Goal: Task Accomplishment & Management: Use online tool/utility

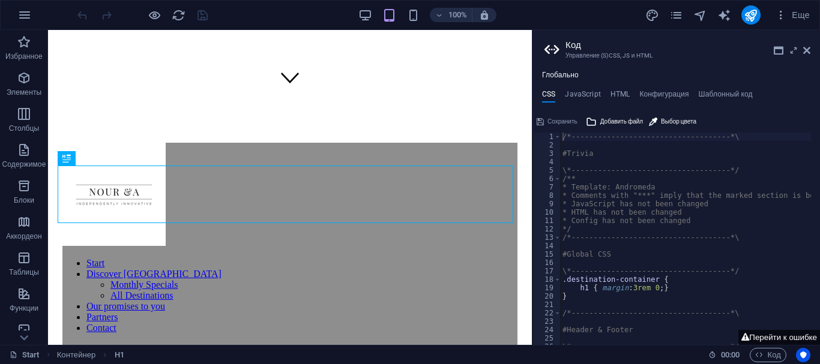
scroll to position [247, 0]
type textarea "/*------------------------------------*\"
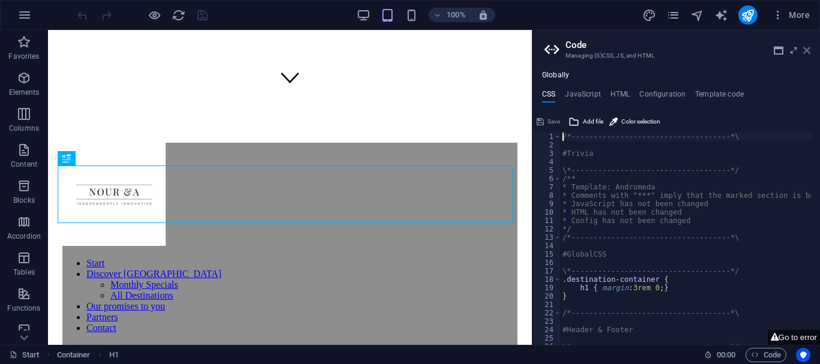
click at [806, 48] on icon at bounding box center [806, 51] width 7 height 10
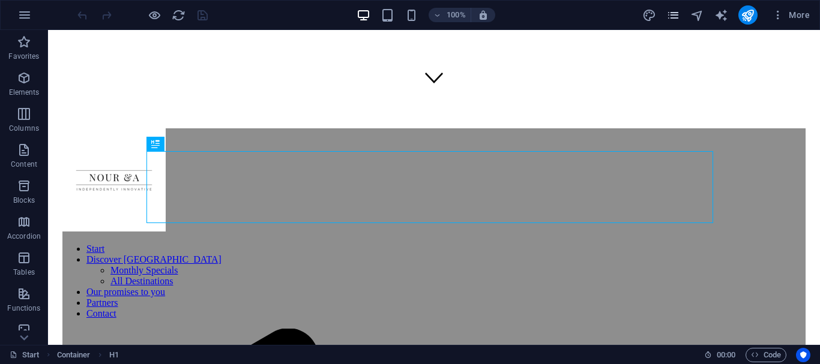
click at [673, 11] on icon "pages" at bounding box center [673, 15] width 14 height 14
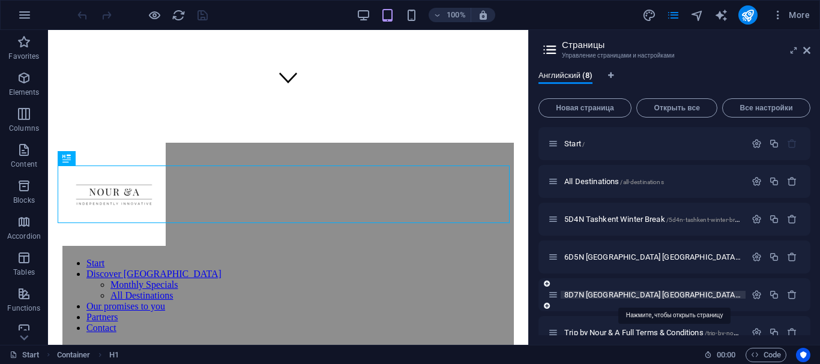
click at [613, 298] on span "8D7N Tashkent Samarkand Bukhara /8d7n-tashkent-samarkand-bukhara" at bounding box center [792, 295] width 457 height 9
drag, startPoint x: 613, startPoint y: 298, endPoint x: 819, endPoint y: 12, distance: 352.7
click at [613, 298] on div "8D7N Tashkent Samarkand Bukhara /8d7n-tashkent-samarkand-bukhara" at bounding box center [674, 295] width 272 height 33
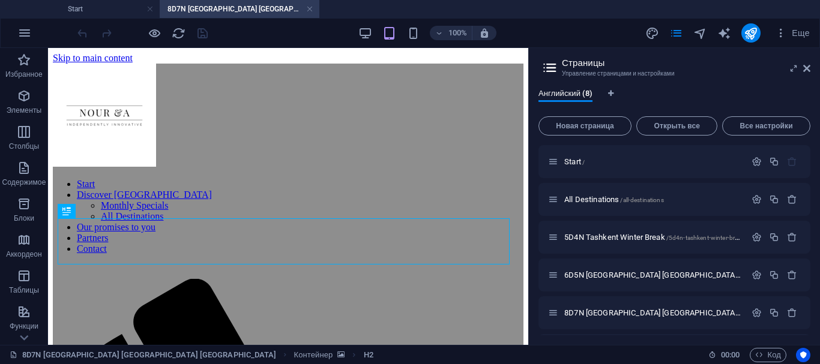
scroll to position [0, 0]
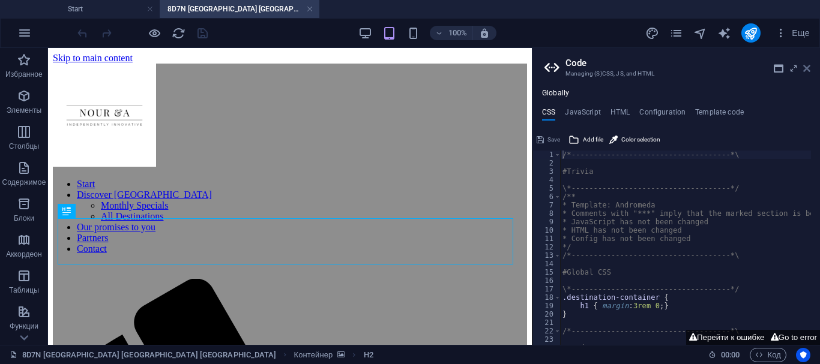
click at [807, 70] on icon at bounding box center [806, 69] width 7 height 10
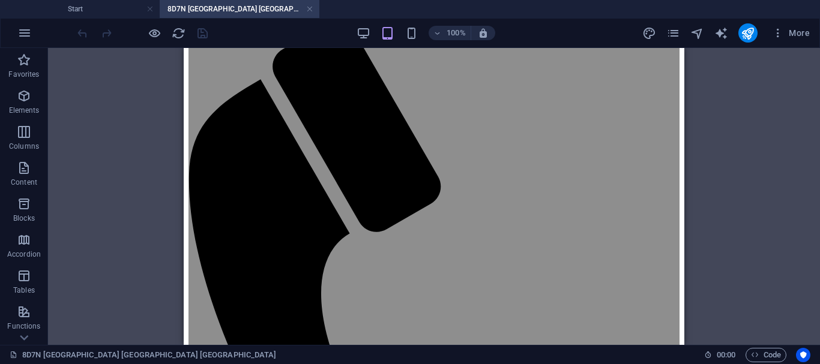
scroll to position [316, 0]
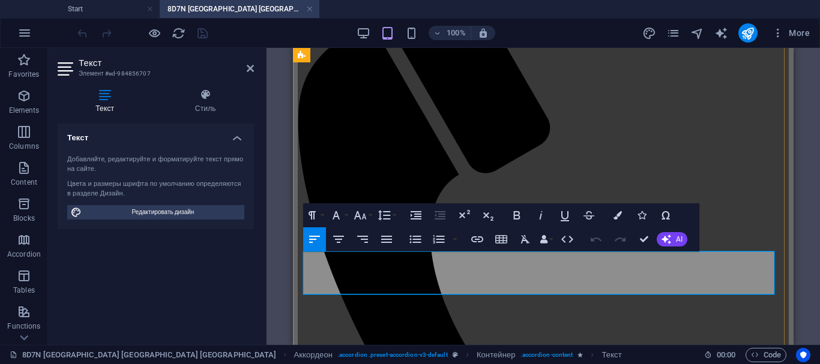
click at [747, 38] on icon "publish" at bounding box center [748, 33] width 14 height 14
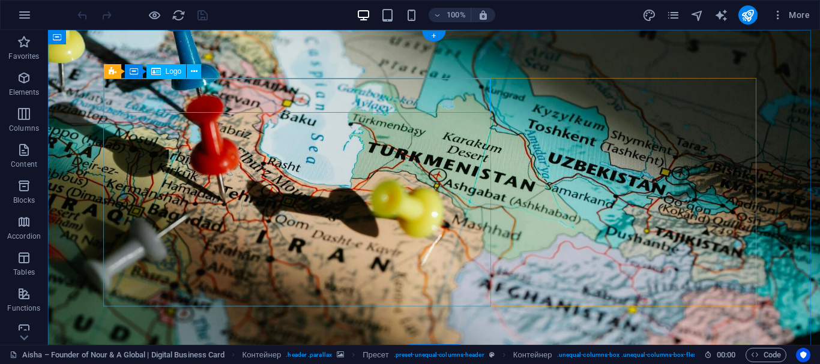
select select "px"
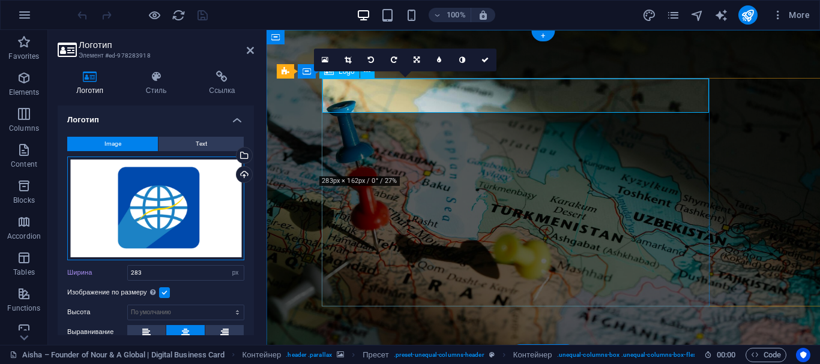
click at [164, 205] on div "Перетащите файлы сюда, нажмите, чтобы выбрать файлы, или выберите файлы из разд…" at bounding box center [155, 209] width 177 height 104
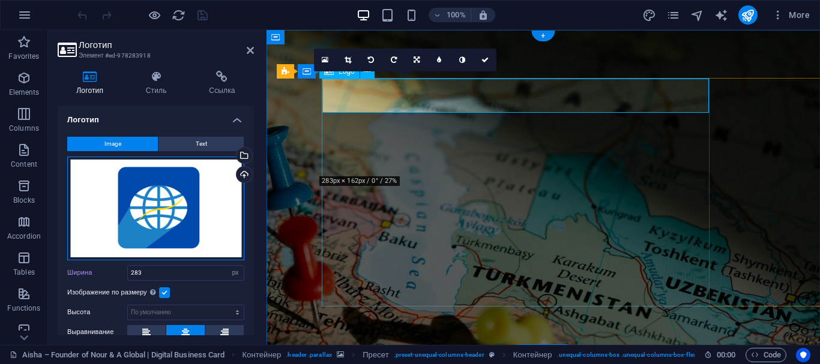
click at [164, 205] on div "Перетащите файлы сюда, нажмите, чтобы выбрать файлы, или выберите файлы из разд…" at bounding box center [155, 209] width 177 height 104
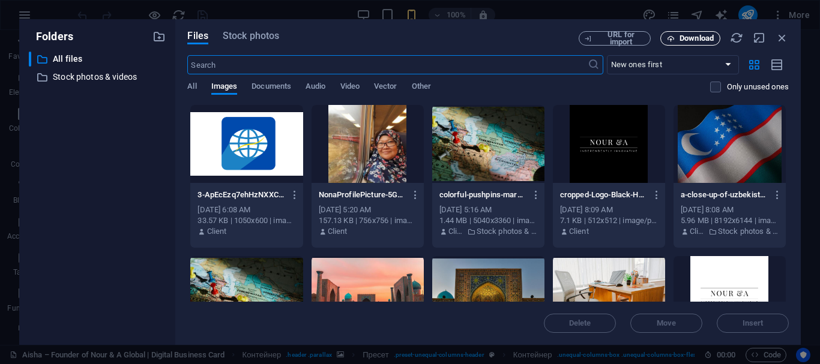
click at [689, 35] on font "Download" at bounding box center [696, 38] width 34 height 9
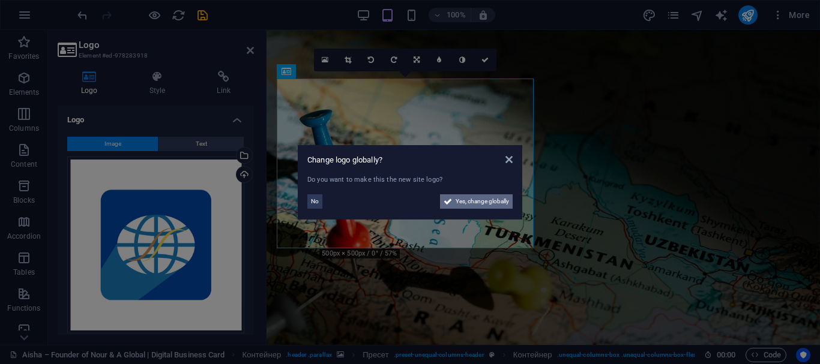
click at [473, 198] on font "Yes, change globally" at bounding box center [482, 201] width 53 height 7
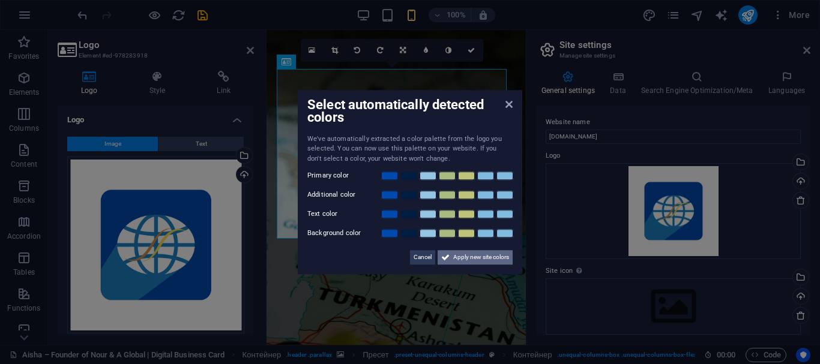
drag, startPoint x: 214, startPoint y: 227, endPoint x: 480, endPoint y: 257, distance: 268.2
click at [480, 257] on font "Apply new site colors" at bounding box center [481, 257] width 56 height 7
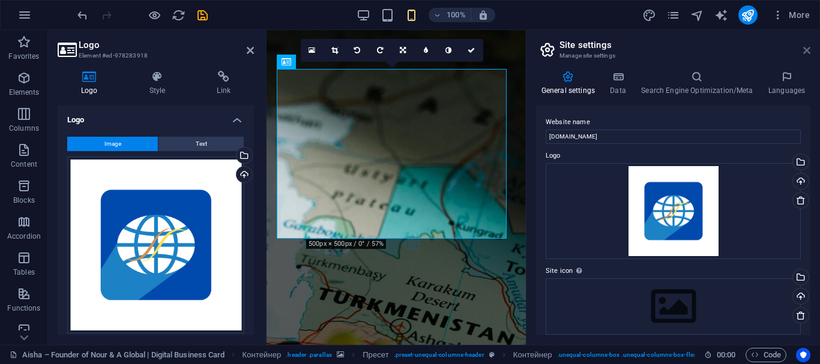
click at [808, 52] on icon at bounding box center [806, 51] width 7 height 10
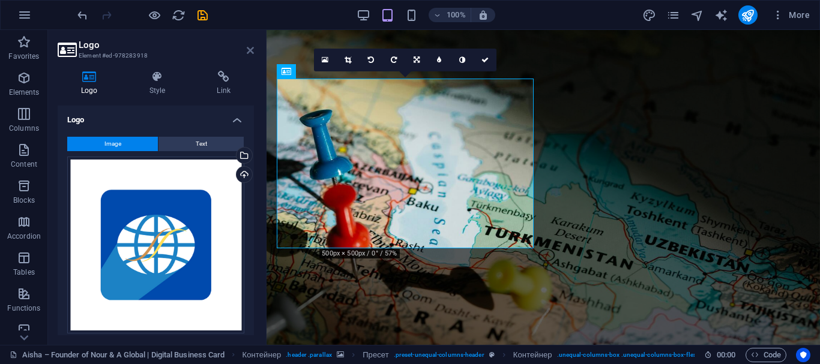
click at [253, 51] on icon at bounding box center [250, 51] width 7 height 10
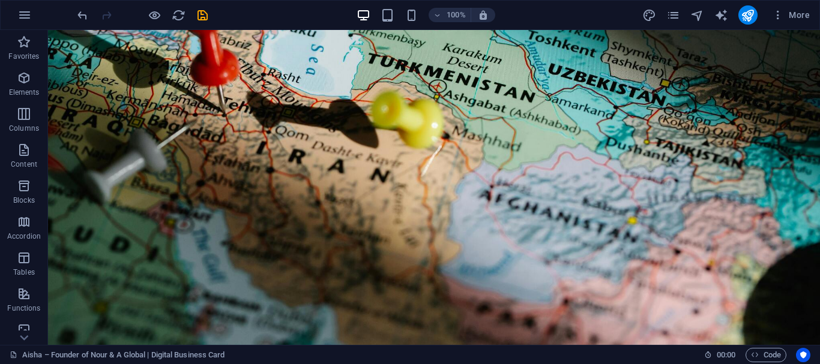
scroll to position [25, 0]
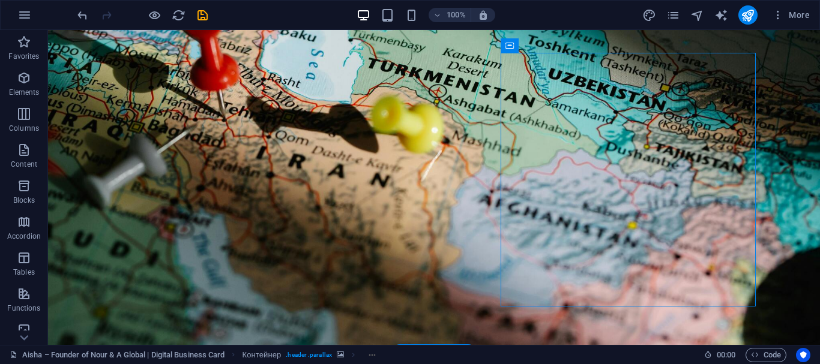
click at [797, 82] on figure at bounding box center [434, 183] width 772 height 340
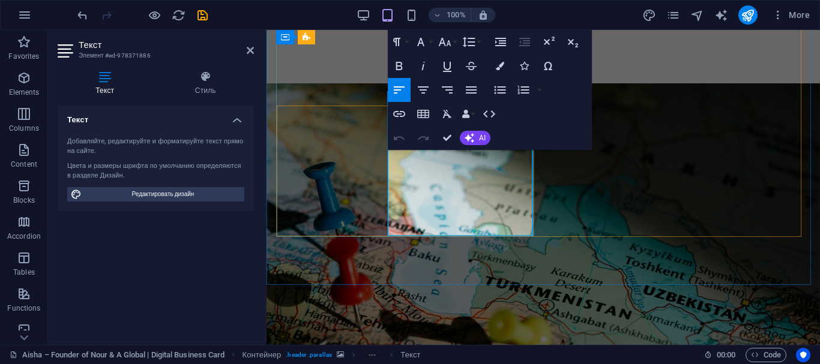
scroll to position [263, 0]
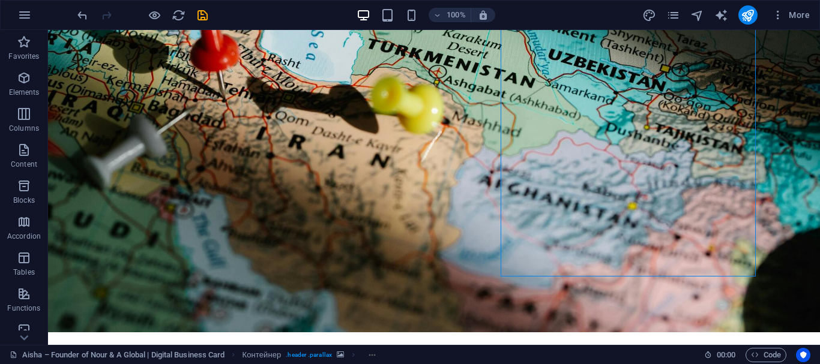
scroll to position [69, 0]
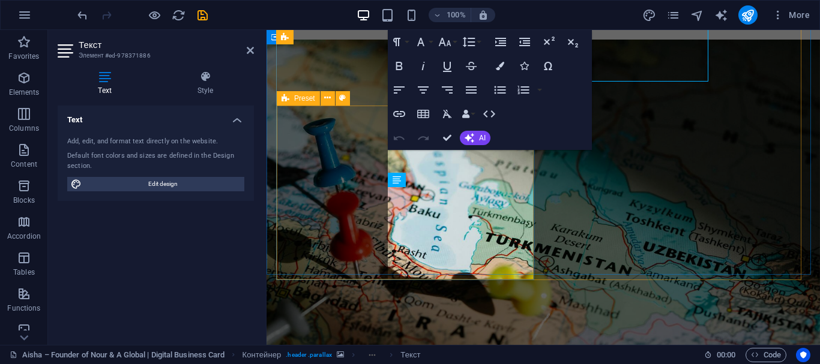
scroll to position [263, 0]
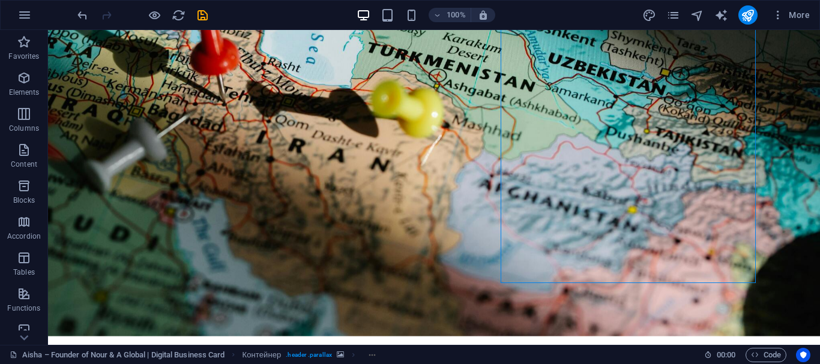
scroll to position [79, 0]
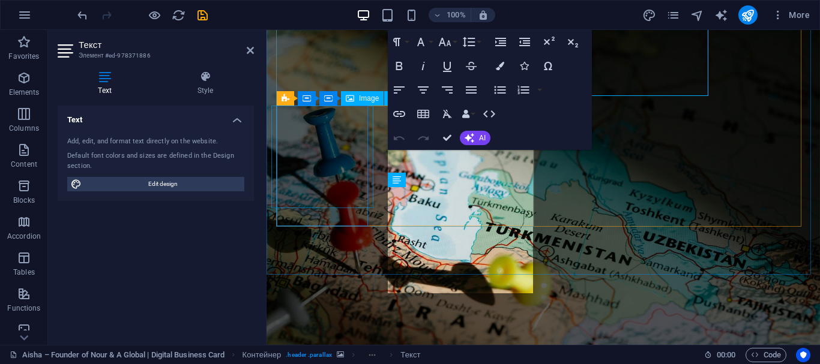
scroll to position [263, 0]
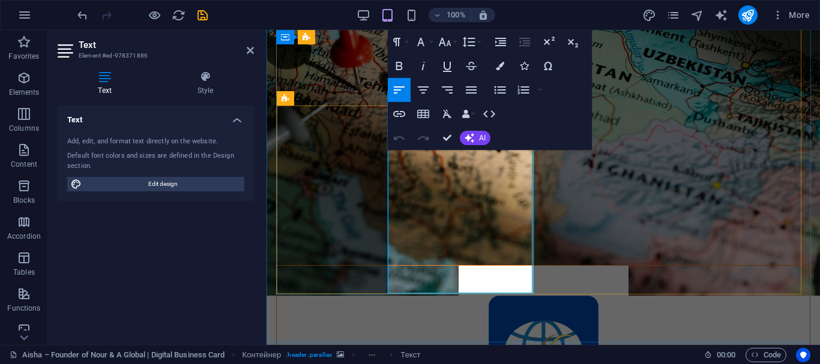
drag, startPoint x: 388, startPoint y: 157, endPoint x: 486, endPoint y: 203, distance: 107.9
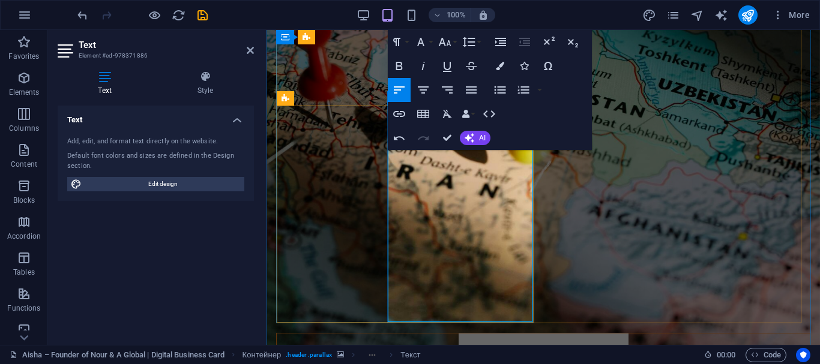
drag, startPoint x: 389, startPoint y: 155, endPoint x: 513, endPoint y: 246, distance: 153.3
click at [495, 64] on button "Colors" at bounding box center [500, 66] width 23 height 24
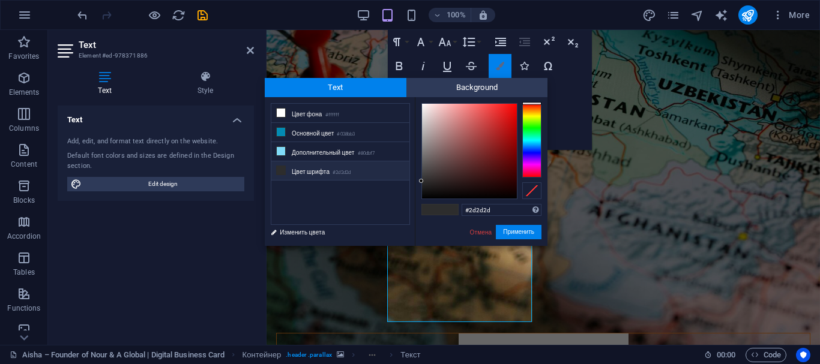
scroll to position [0, 1]
click at [426, 110] on div at bounding box center [469, 151] width 95 height 95
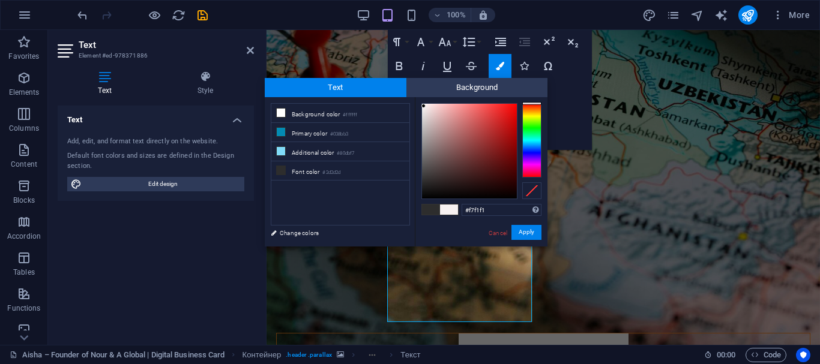
type input "#f5eeee"
click at [424, 107] on div at bounding box center [424, 106] width 4 height 4
click at [455, 209] on span at bounding box center [449, 210] width 18 height 10
click at [523, 231] on font "Apply" at bounding box center [527, 232] width 16 height 7
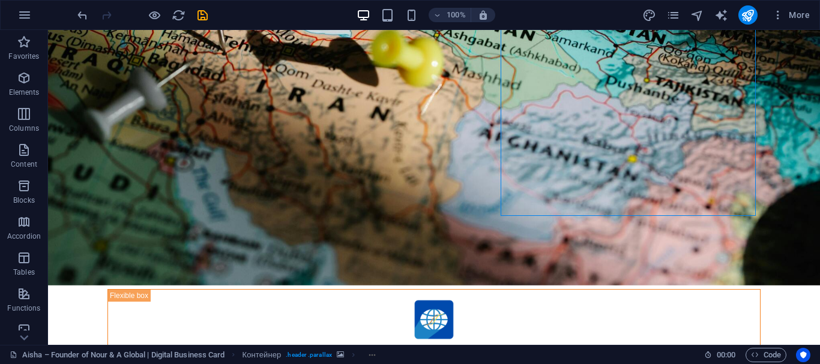
scroll to position [148, 0]
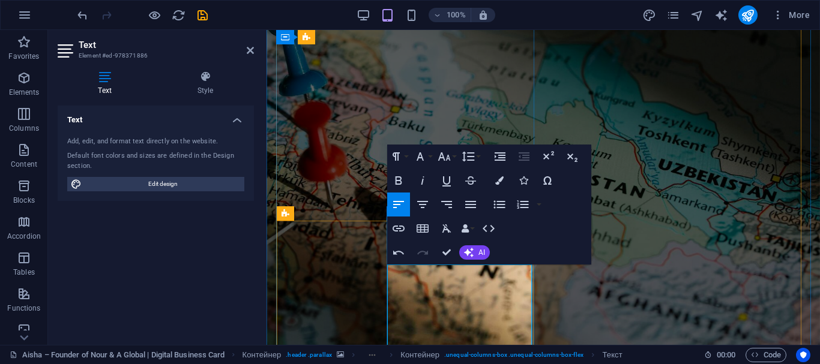
drag, startPoint x: 389, startPoint y: 270, endPoint x: 407, endPoint y: 278, distance: 19.9
click at [395, 263] on button "Undo" at bounding box center [398, 253] width 23 height 24
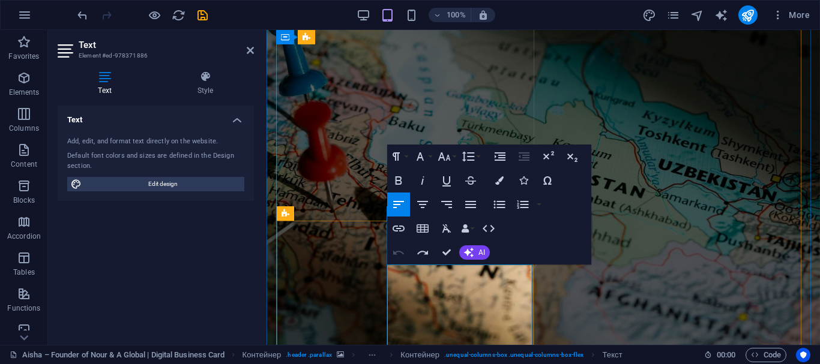
drag, startPoint x: 390, startPoint y: 273, endPoint x: 410, endPoint y: 278, distance: 21.1
click at [79, 17] on icon "undo" at bounding box center [83, 15] width 14 height 14
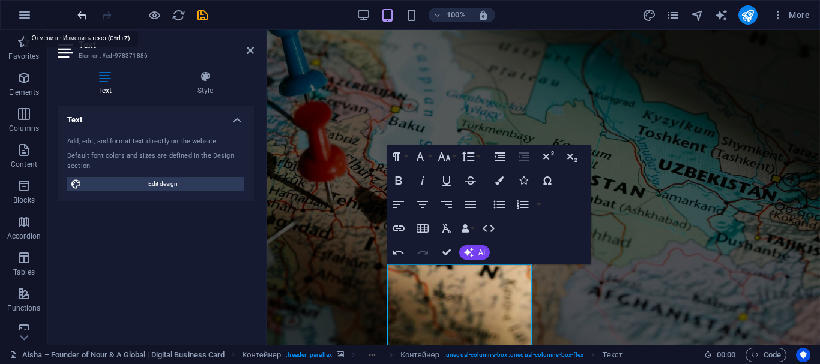
click at [79, 17] on icon "undo" at bounding box center [83, 15] width 14 height 14
click at [397, 254] on icon "button" at bounding box center [398, 253] width 14 height 14
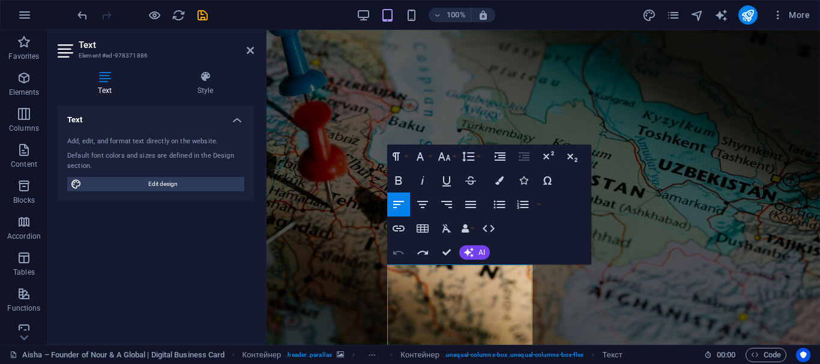
click at [397, 254] on icon "button" at bounding box center [398, 253] width 14 height 14
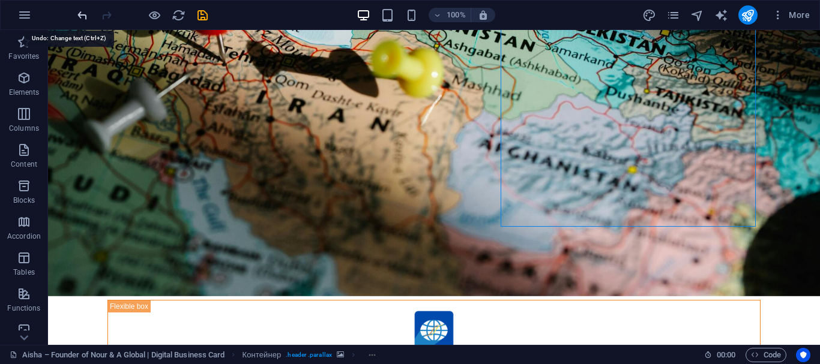
click at [79, 19] on icon "undo" at bounding box center [83, 15] width 14 height 14
click at [82, 14] on icon "undo" at bounding box center [83, 15] width 14 height 14
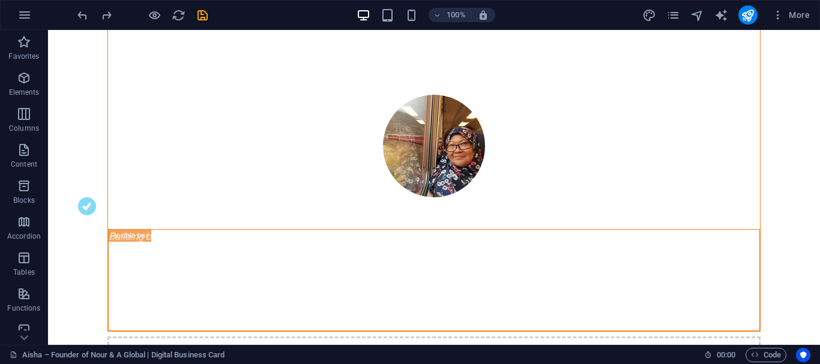
scroll to position [156, 0]
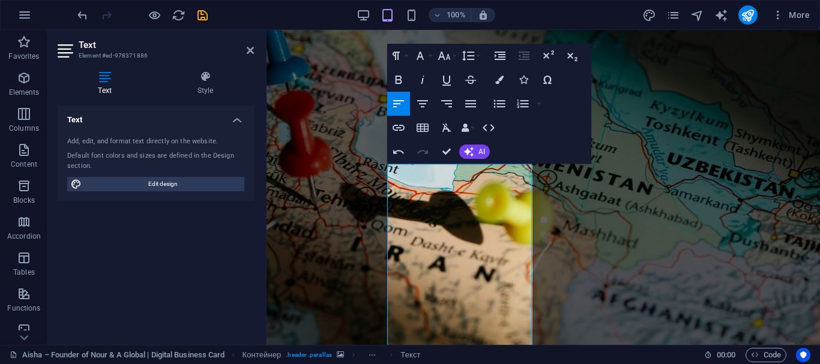
scroll to position [249, 0]
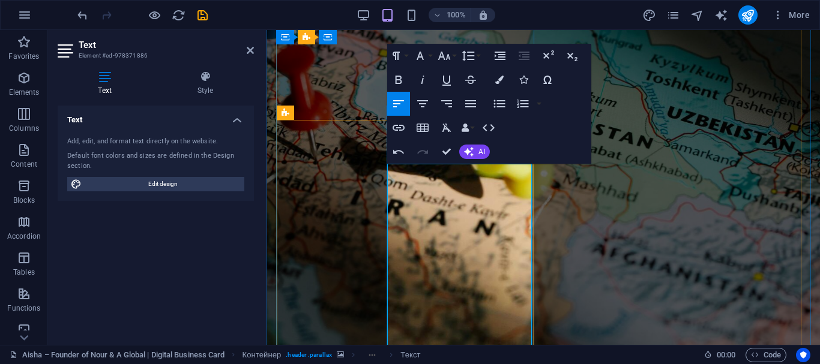
drag, startPoint x: 478, startPoint y: 238, endPoint x: 508, endPoint y: 300, distance: 68.7
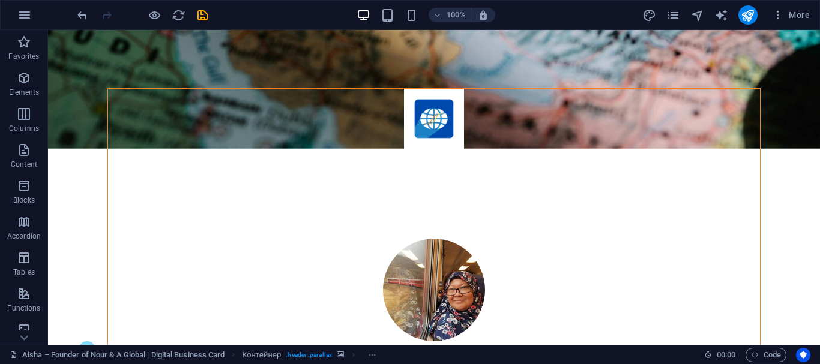
scroll to position [364, 0]
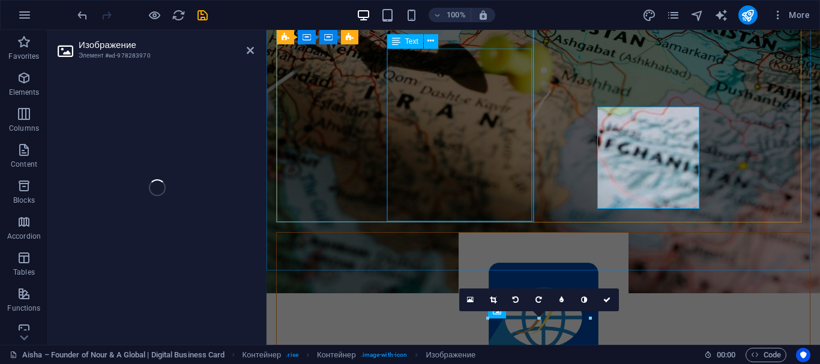
select select "px"
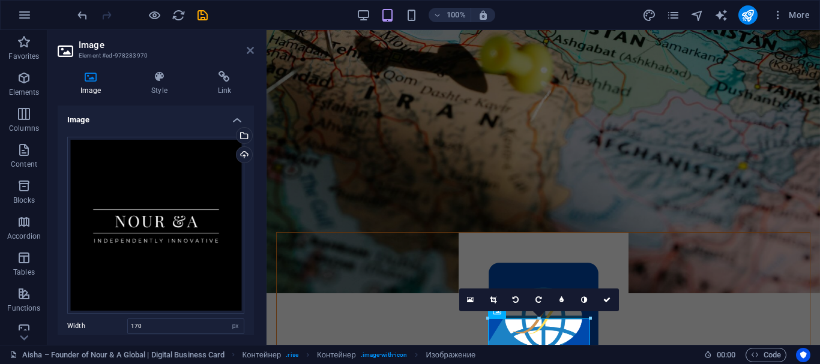
click at [247, 52] on icon at bounding box center [250, 51] width 7 height 10
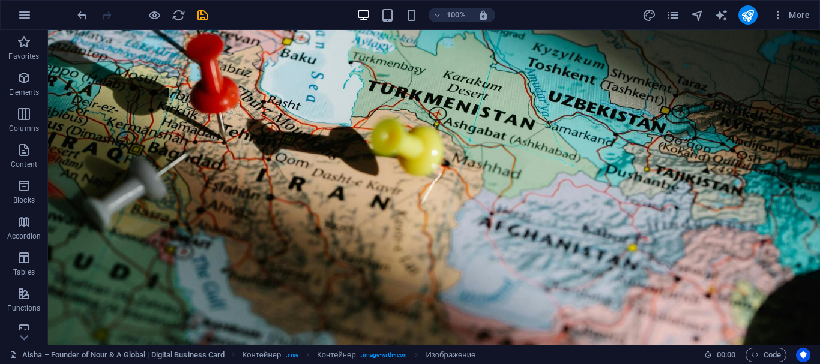
scroll to position [33, 0]
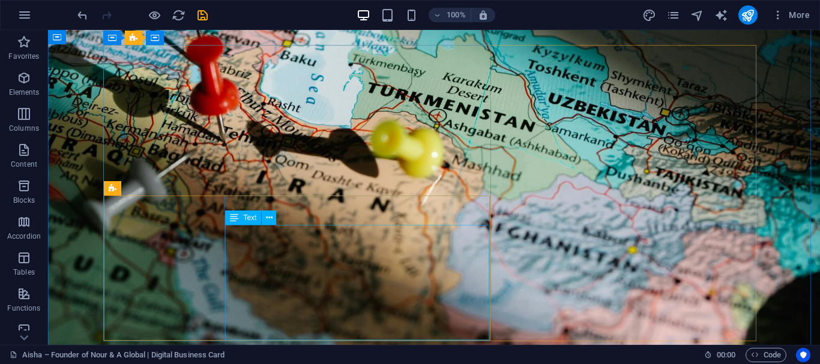
drag, startPoint x: 399, startPoint y: 286, endPoint x: 181, endPoint y: 286, distance: 217.9
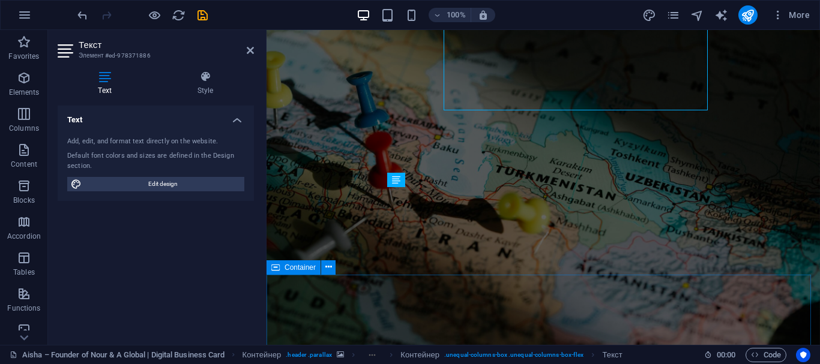
scroll to position [263, 0]
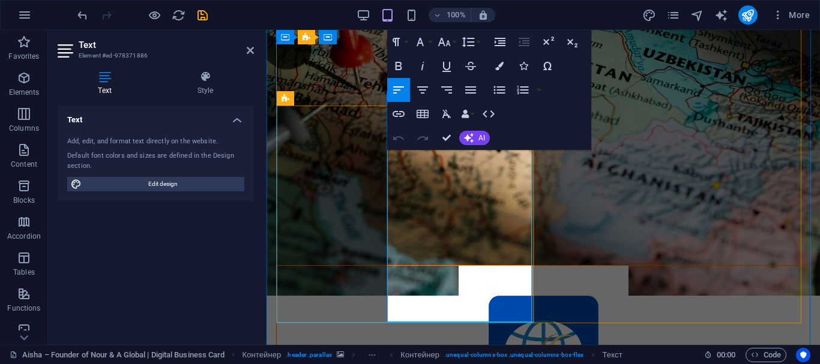
drag, startPoint x: 388, startPoint y: 268, endPoint x: 500, endPoint y: 303, distance: 117.3
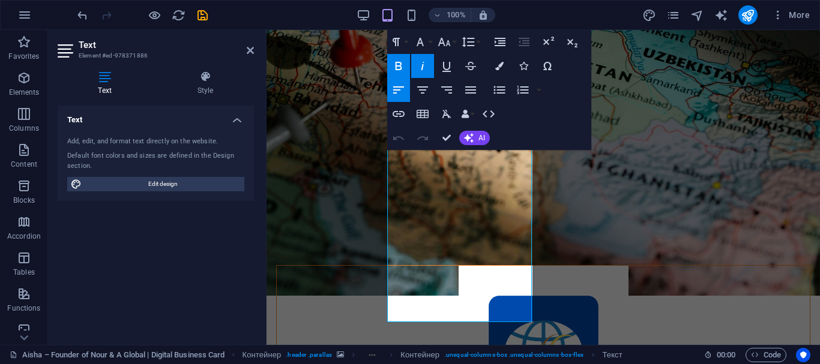
click at [403, 65] on icon "button" at bounding box center [398, 66] width 14 height 14
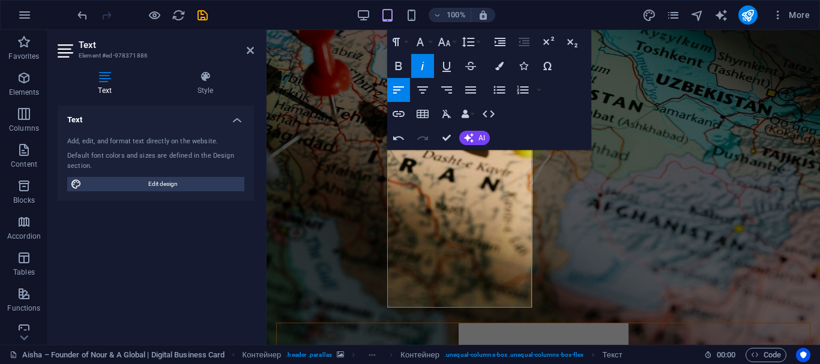
click at [155, 298] on div "Text Add, edit, and format text directly on the website. Default font colors an…" at bounding box center [156, 221] width 196 height 230
click at [249, 55] on link at bounding box center [250, 51] width 7 height 10
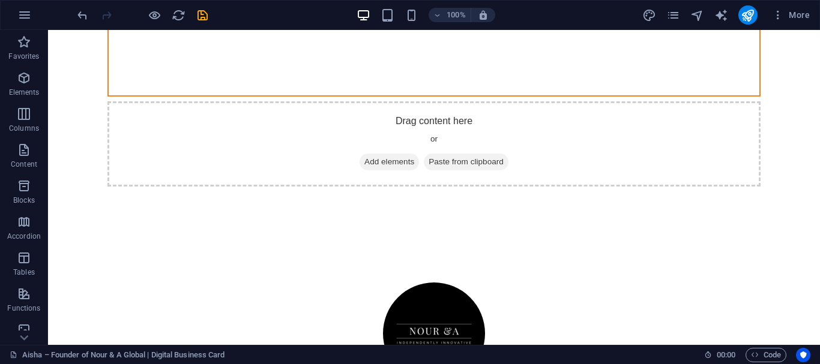
scroll to position [769, 0]
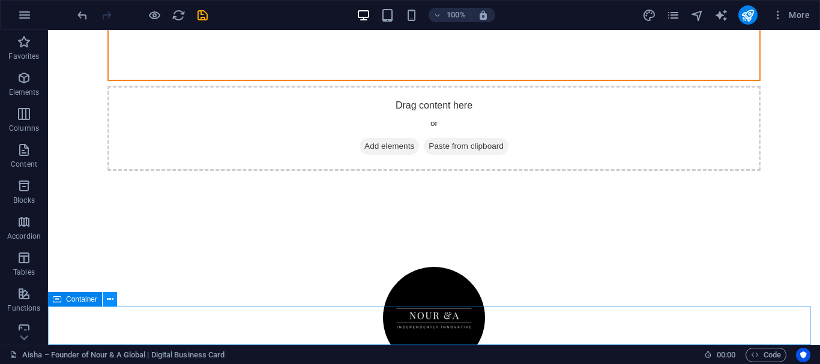
click at [110, 300] on icon at bounding box center [110, 300] width 7 height 13
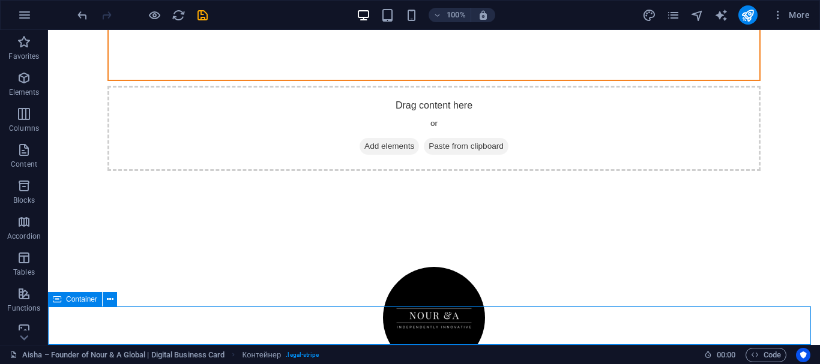
click at [80, 300] on font "Container" at bounding box center [81, 299] width 31 height 8
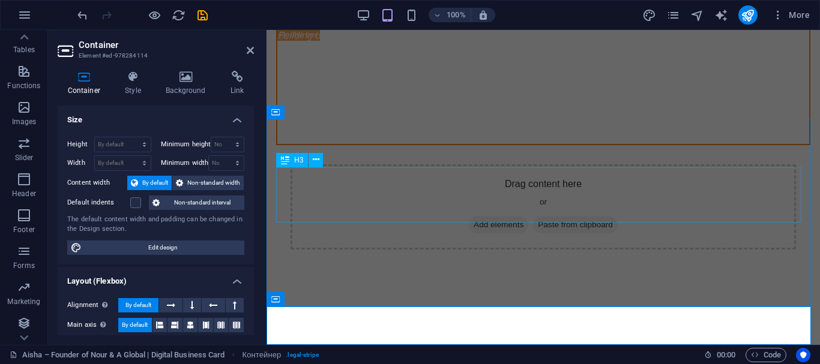
scroll to position [225, 0]
click at [18, 227] on font "Footer" at bounding box center [24, 227] width 22 height 8
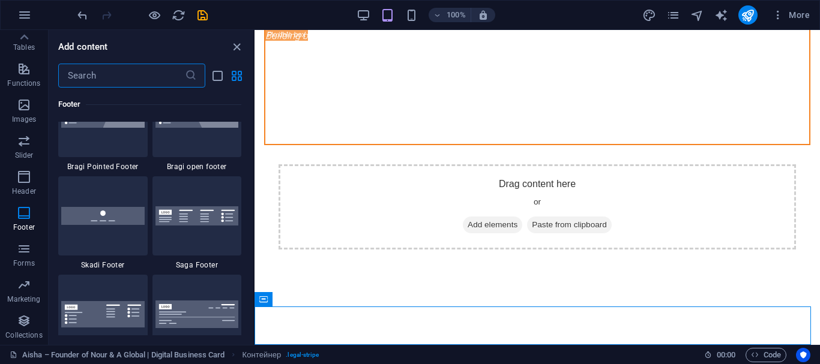
scroll to position [8570, 0]
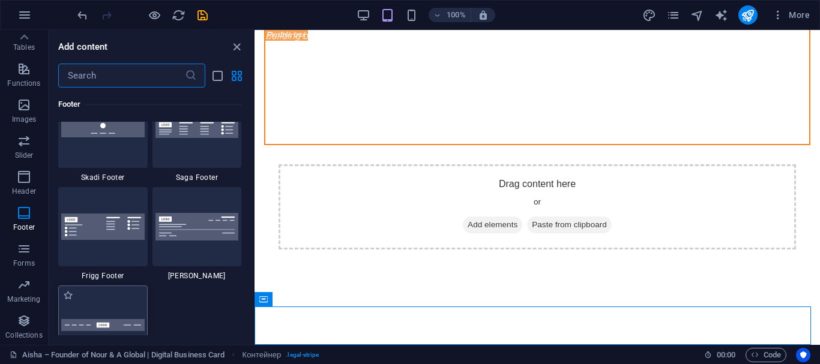
click at [111, 310] on div at bounding box center [102, 325] width 89 height 79
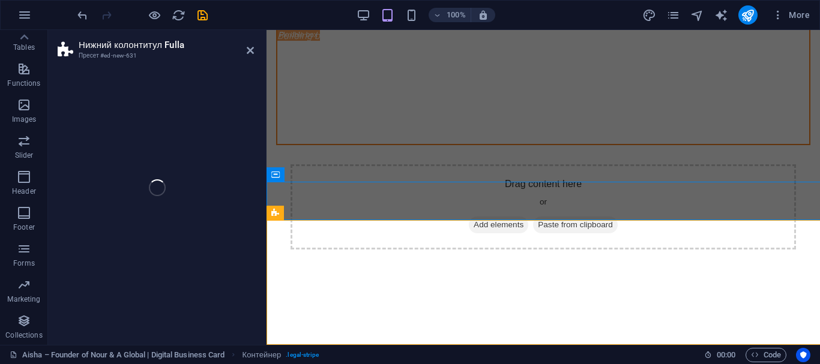
click at [253, 312] on div "Нижний колонтитул Fulla Пресет #ed-new-631 Перетащите сюда, чтобы заменить теку…" at bounding box center [434, 187] width 772 height 315
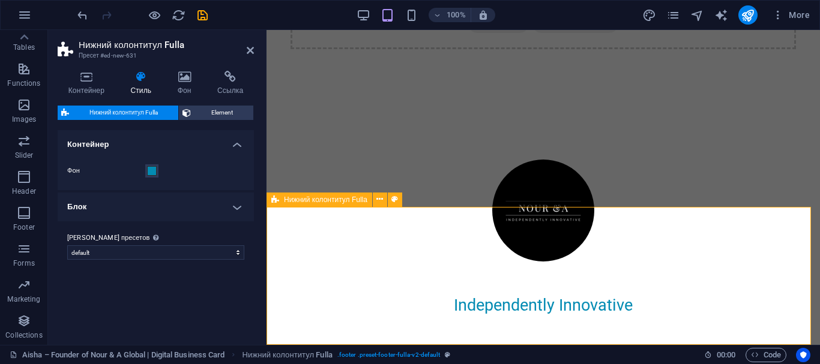
scroll to position [1085, 0]
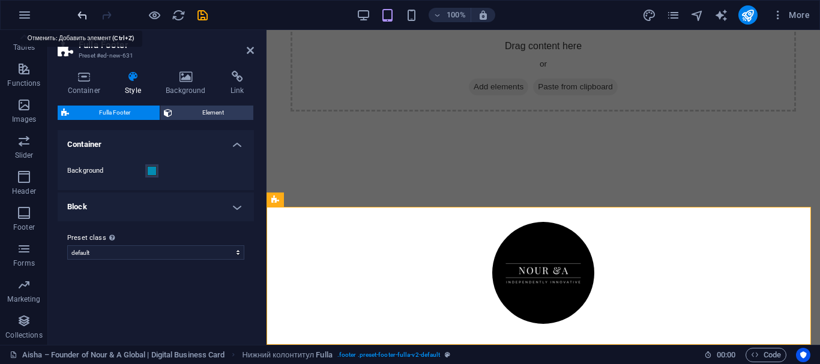
click at [83, 17] on icon "undo" at bounding box center [83, 15] width 14 height 14
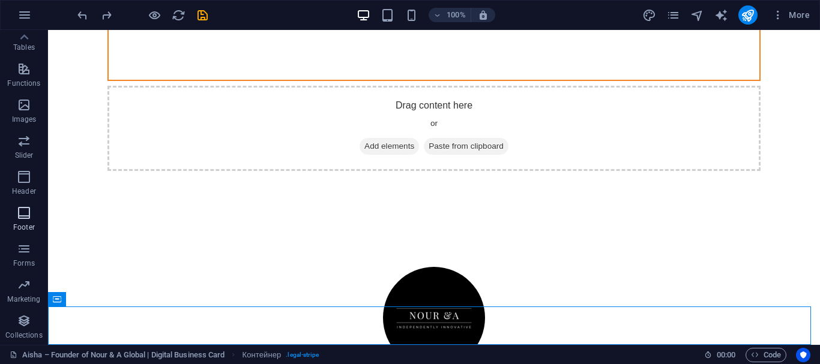
click at [29, 217] on icon "button" at bounding box center [24, 213] width 14 height 14
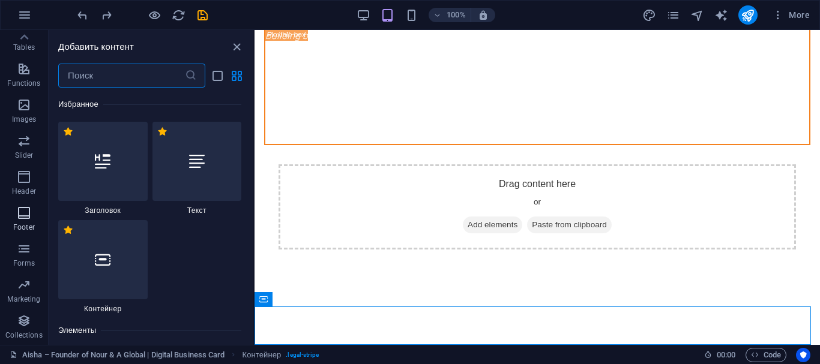
scroll to position [8045, 0]
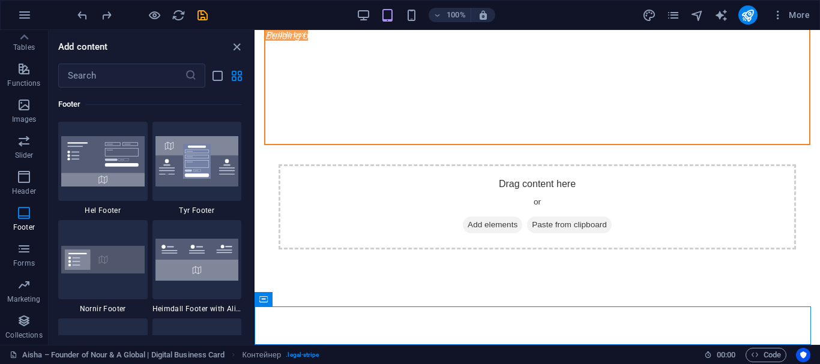
click at [250, 261] on div "Favorites 1 Star Headline 1 Star Text 1 Star Container Elements 1 Star Headline…" at bounding box center [151, 212] width 205 height 248
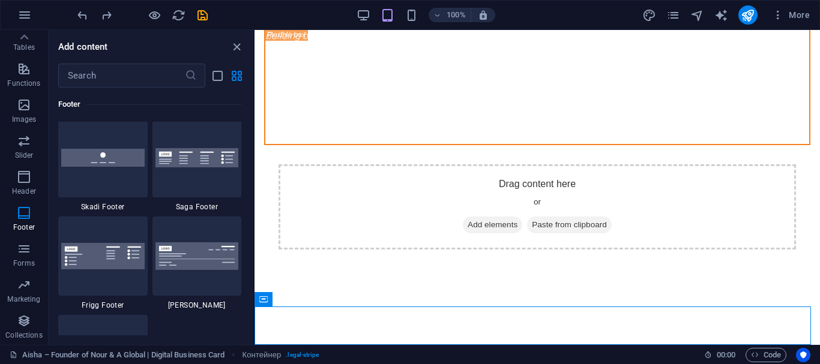
scroll to position [8571, 0]
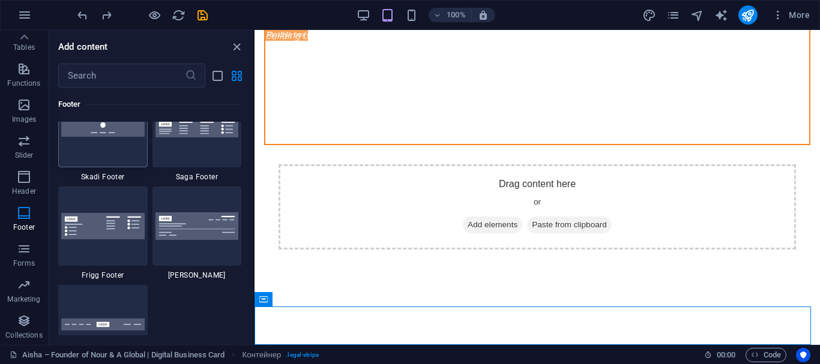
click at [118, 151] on div at bounding box center [102, 127] width 89 height 79
click at [255, 151] on div "Перетащите сюда, чтобы заменить текущее содержимое. Нажмите Ctrl, если хотите с…" at bounding box center [537, 187] width 565 height 315
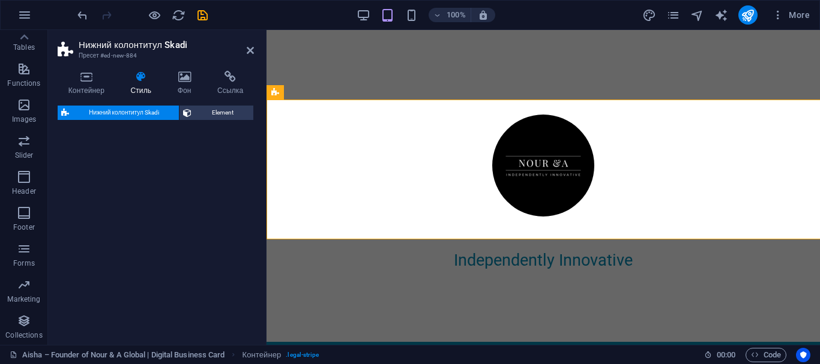
select select "rem"
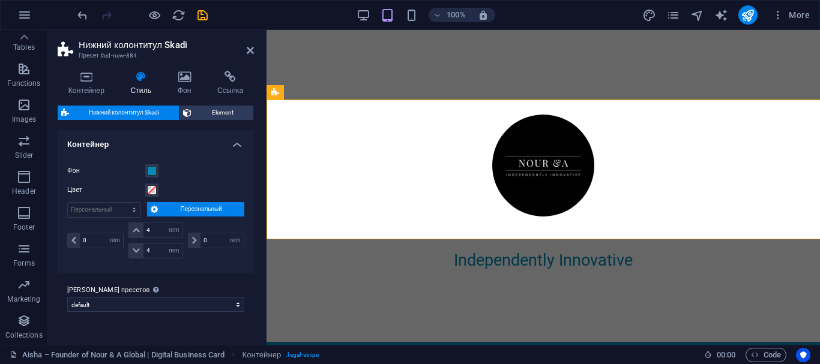
scroll to position [1173, 0]
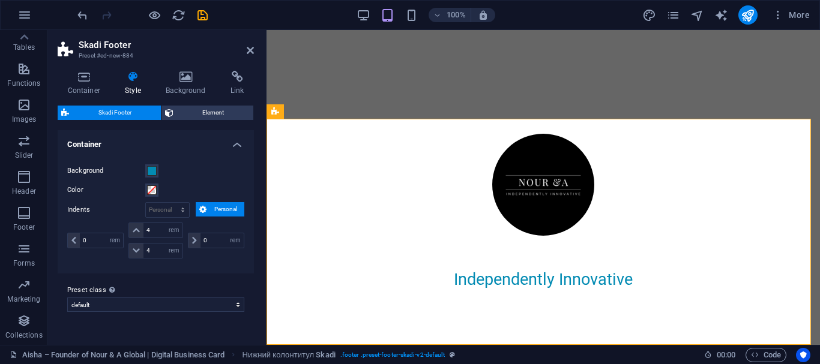
click at [255, 52] on aside "Skadi Footer Preset #ed-new-884 Container Style Background Link Size Height By …" at bounding box center [157, 187] width 218 height 315
click at [252, 49] on icon at bounding box center [250, 51] width 7 height 10
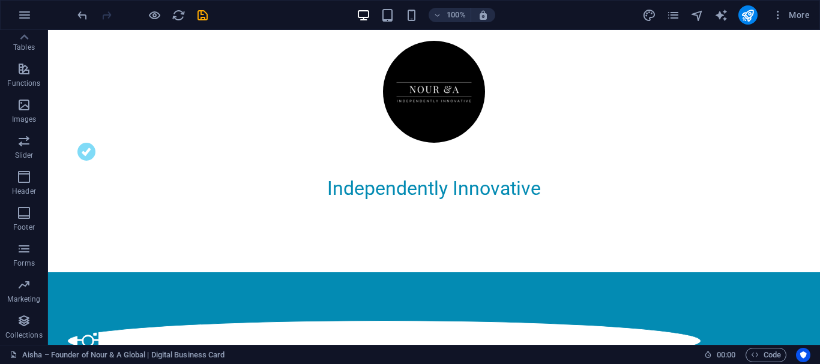
scroll to position [987, 0]
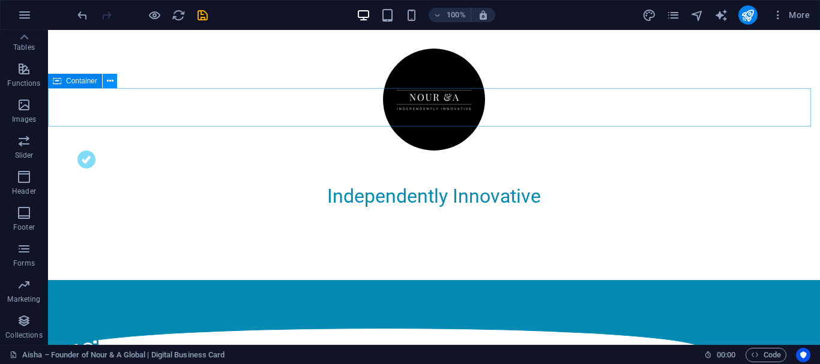
click at [112, 83] on icon at bounding box center [110, 81] width 7 height 13
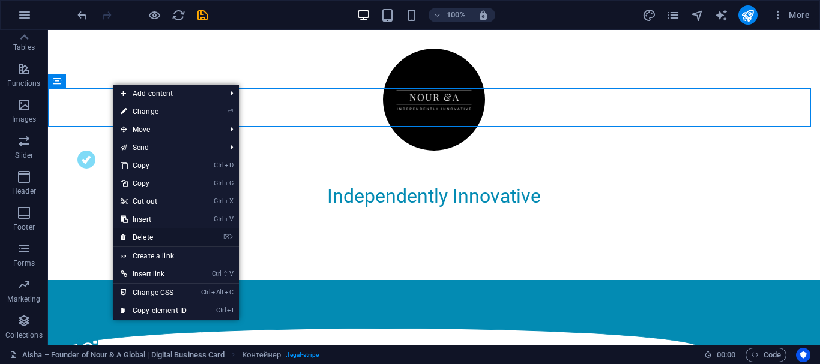
click at [144, 234] on font "Delete" at bounding box center [143, 237] width 20 height 8
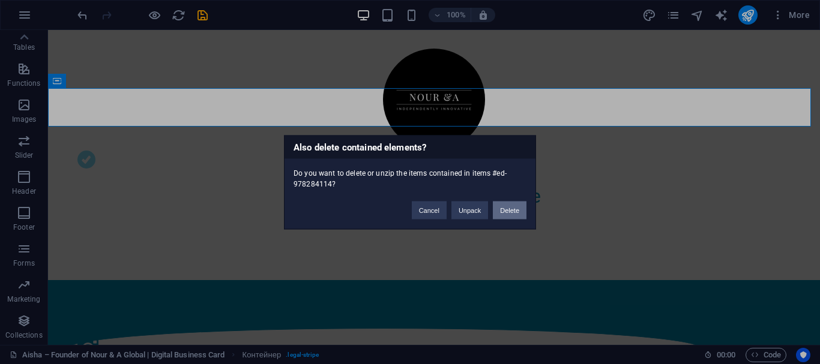
click at [508, 211] on font "Delete" at bounding box center [509, 209] width 19 height 7
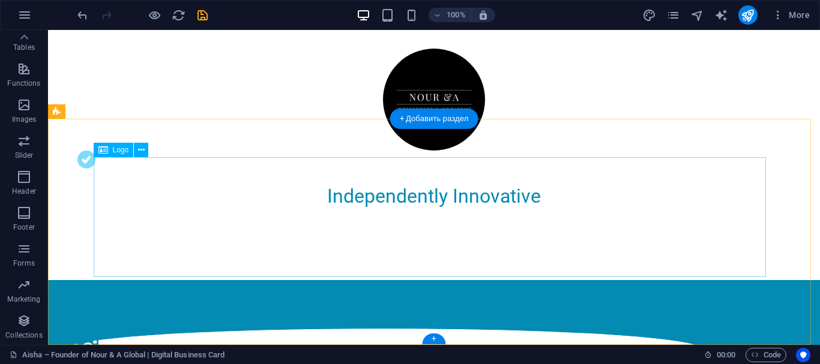
scroll to position [957, 0]
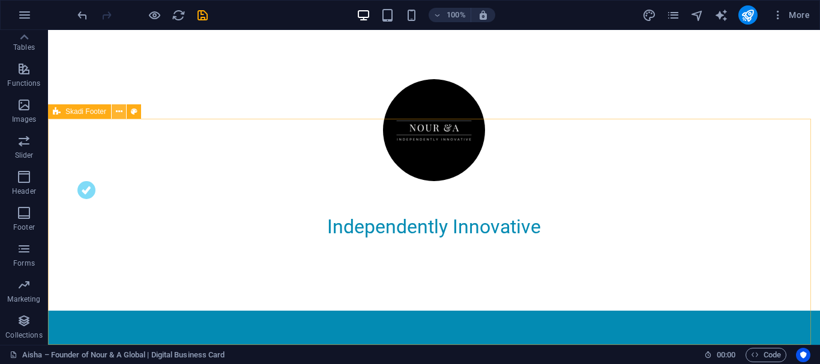
click at [116, 109] on icon at bounding box center [119, 112] width 7 height 13
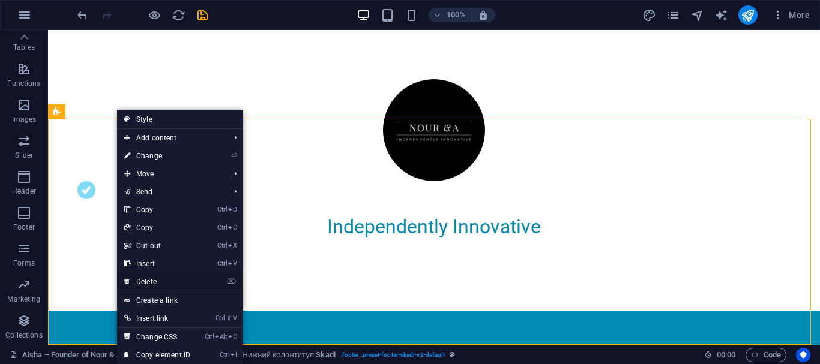
click at [149, 283] on font "Delete" at bounding box center [146, 282] width 20 height 8
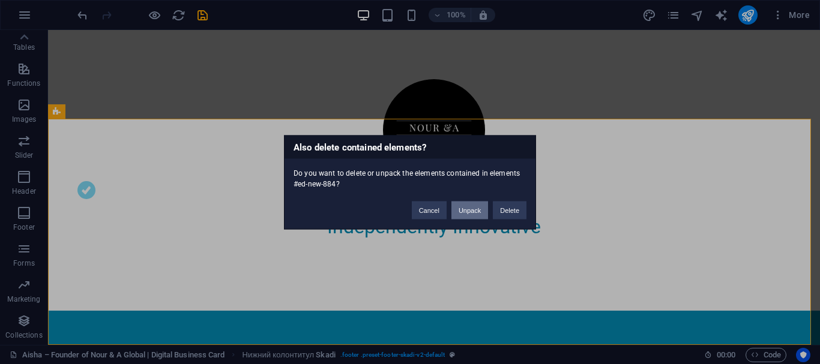
click at [472, 207] on font "Unpack" at bounding box center [470, 209] width 22 height 7
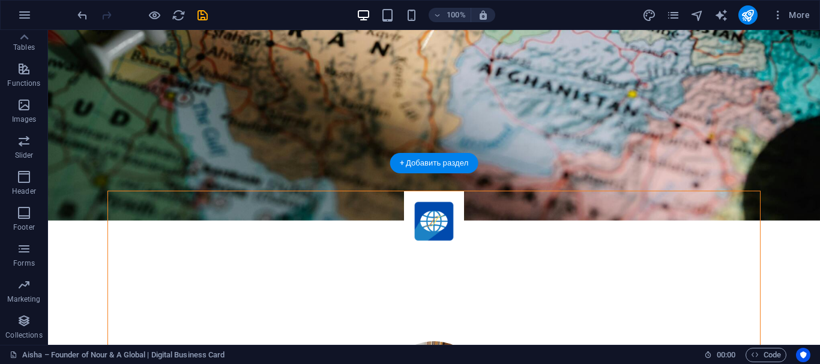
scroll to position [259, 0]
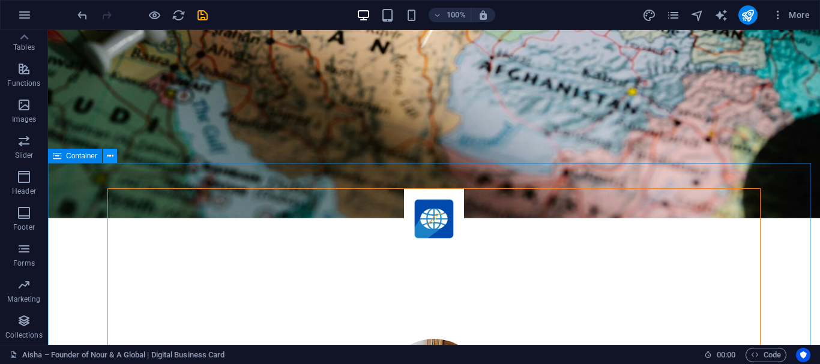
click at [113, 157] on icon at bounding box center [110, 156] width 7 height 13
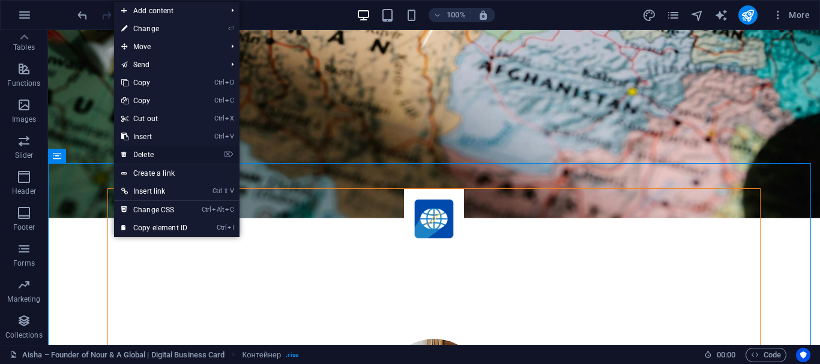
click at [139, 150] on link "⌦ Delete" at bounding box center [154, 155] width 80 height 18
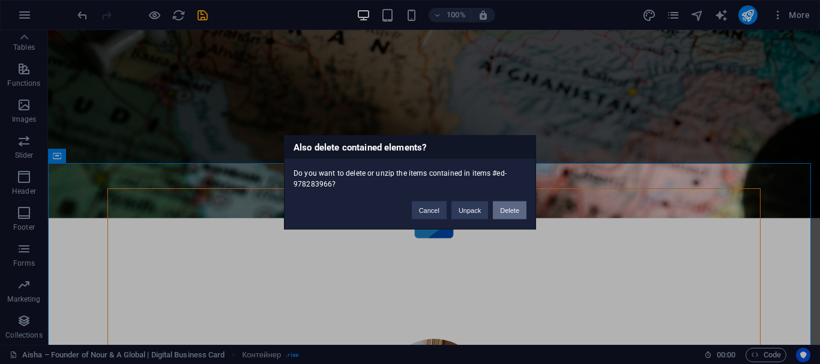
click at [511, 210] on font "Delete" at bounding box center [509, 209] width 19 height 7
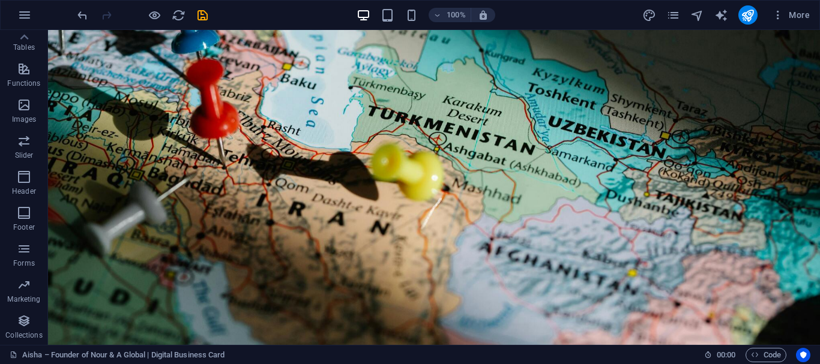
scroll to position [623, 0]
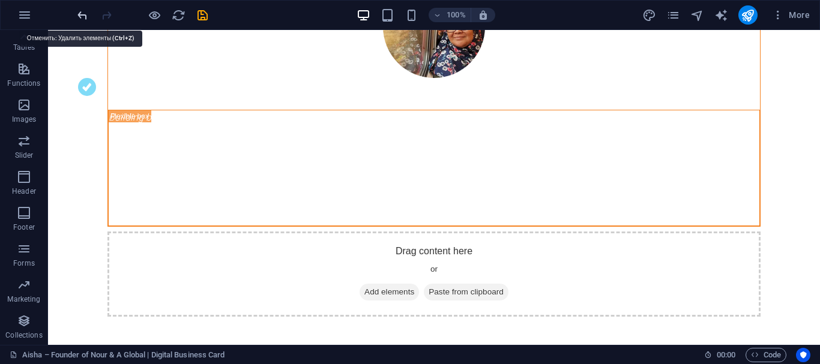
click at [83, 13] on icon "undo" at bounding box center [83, 15] width 14 height 14
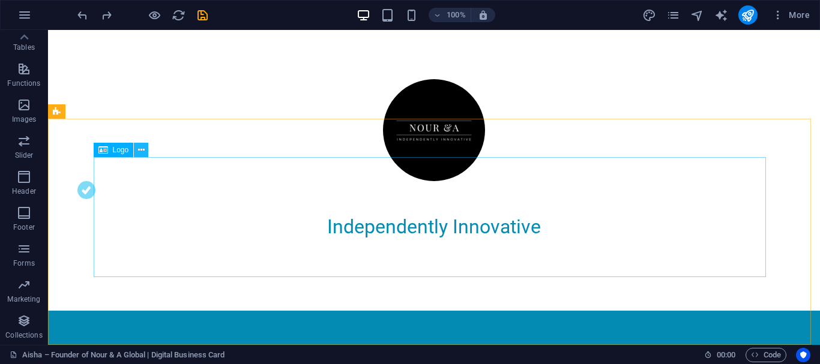
click at [142, 148] on icon at bounding box center [141, 150] width 7 height 13
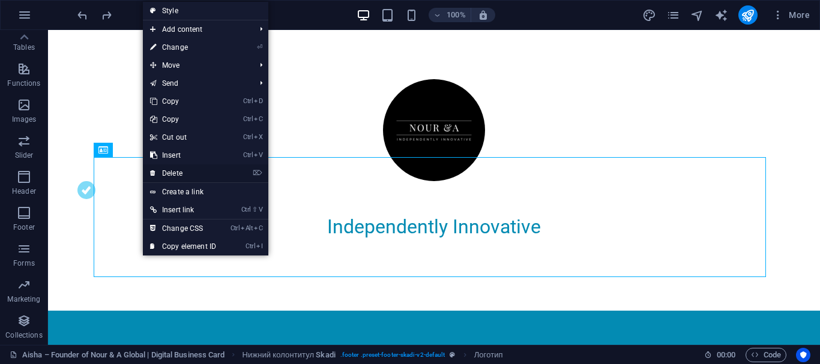
click at [159, 172] on link "⌦ Delete" at bounding box center [183, 173] width 80 height 18
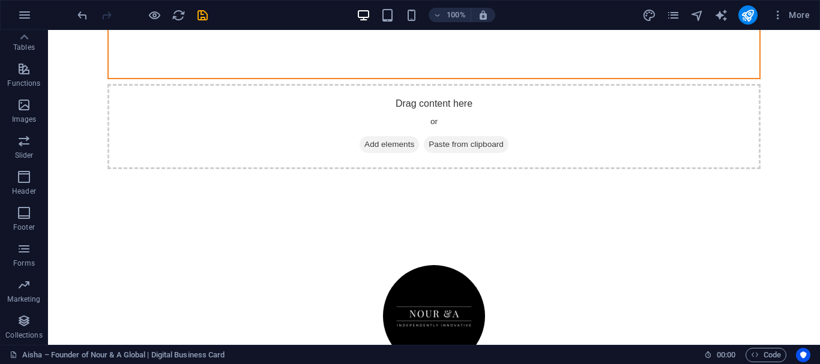
scroll to position [837, 0]
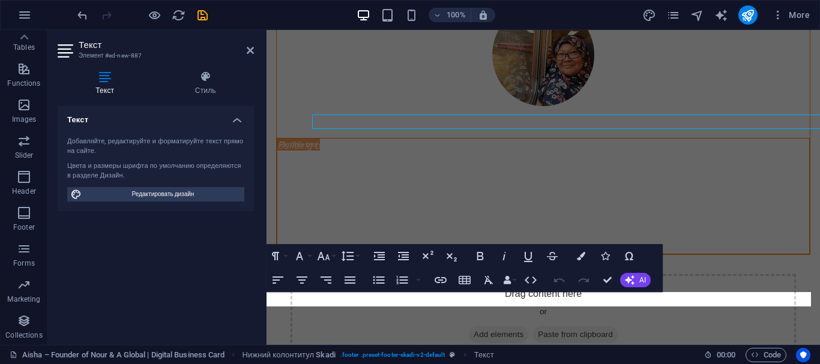
scroll to position [1014, 0]
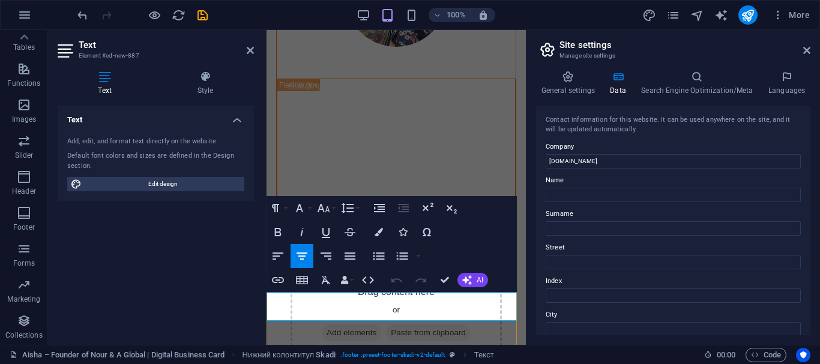
scroll to position [1160, 0]
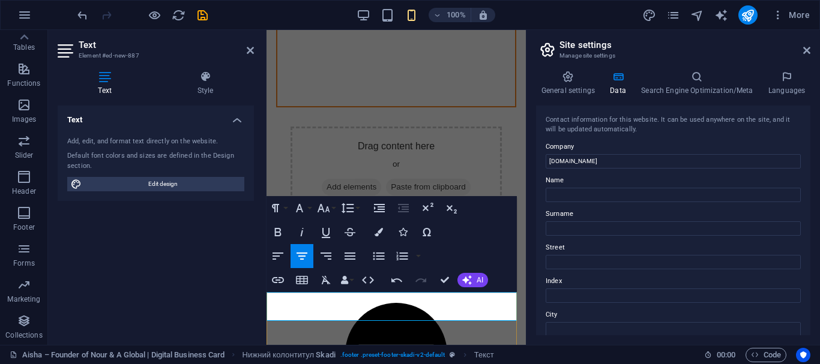
click at [249, 52] on icon at bounding box center [250, 51] width 7 height 10
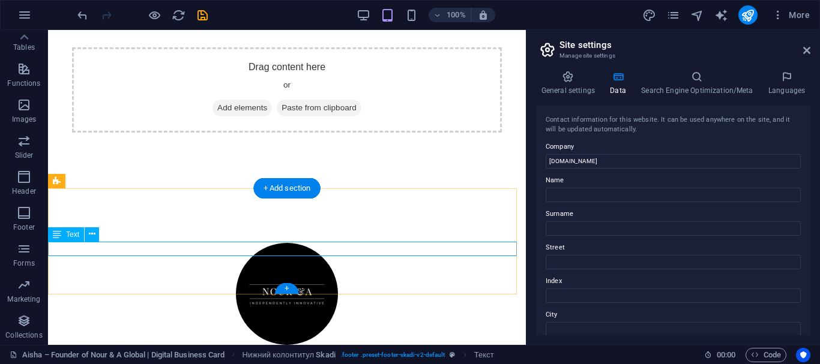
scroll to position [1058, 0]
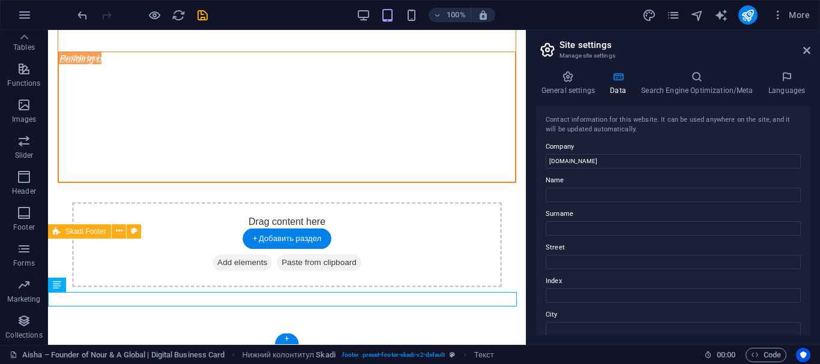
select select "rem"
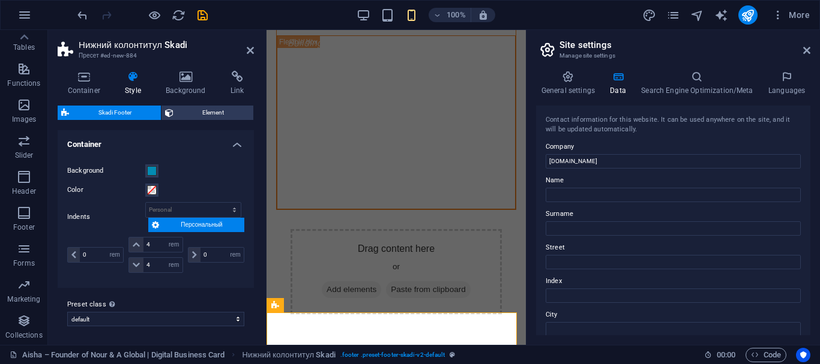
scroll to position [1175, 0]
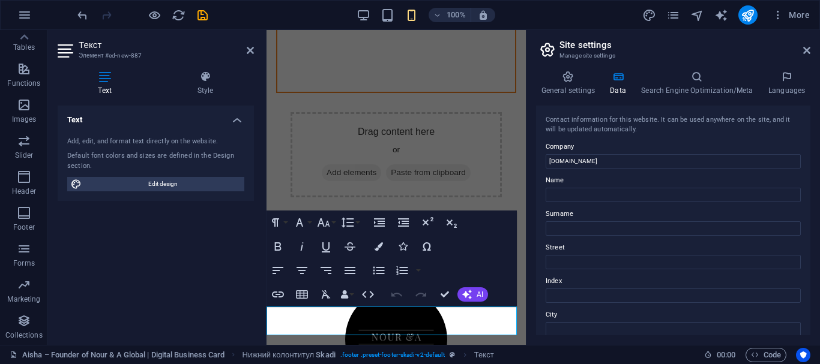
scroll to position [1146, 0]
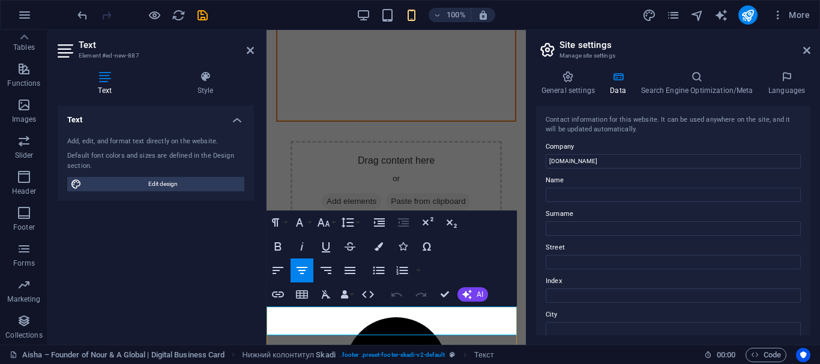
click at [167, 292] on div "Text Add, edit, and format text directly on the website. Default font colors an…" at bounding box center [156, 221] width 196 height 230
click at [247, 52] on icon at bounding box center [250, 51] width 7 height 10
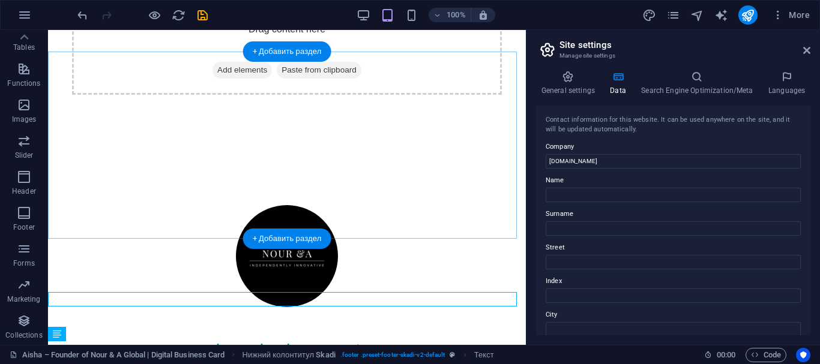
scroll to position [1058, 0]
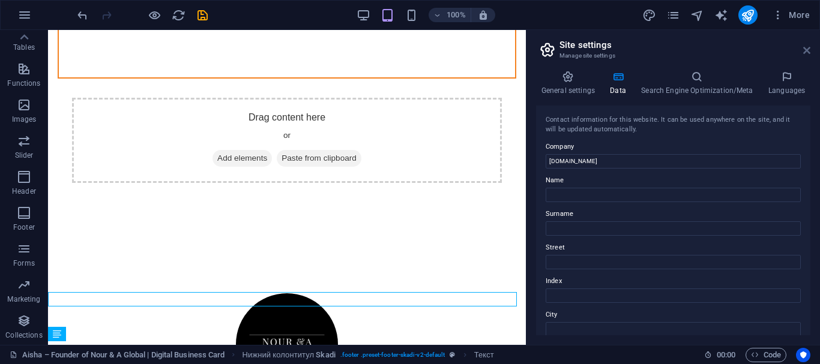
click at [803, 53] on icon at bounding box center [806, 51] width 7 height 10
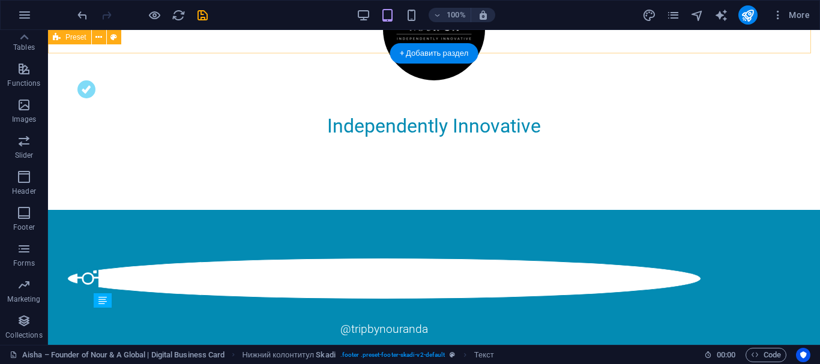
scroll to position [821, 0]
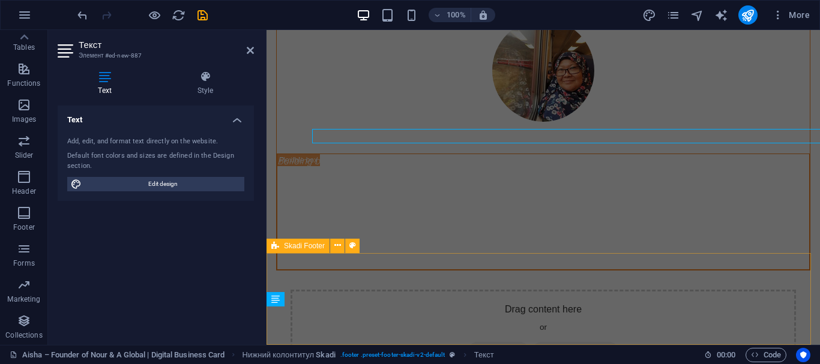
scroll to position [1014, 0]
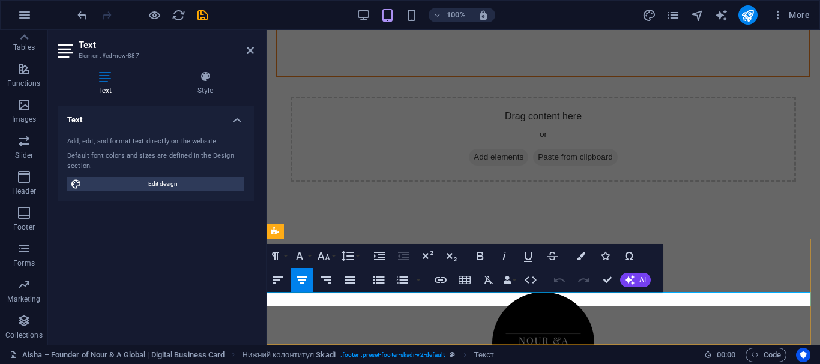
drag, startPoint x: 629, startPoint y: 297, endPoint x: 635, endPoint y: 295, distance: 6.5
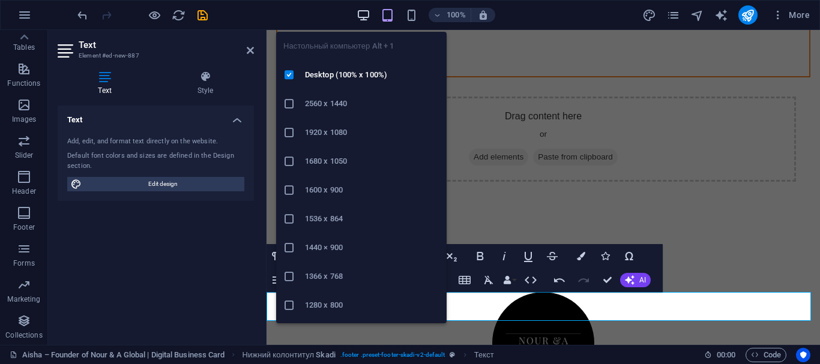
click at [363, 14] on icon "button" at bounding box center [364, 15] width 14 height 14
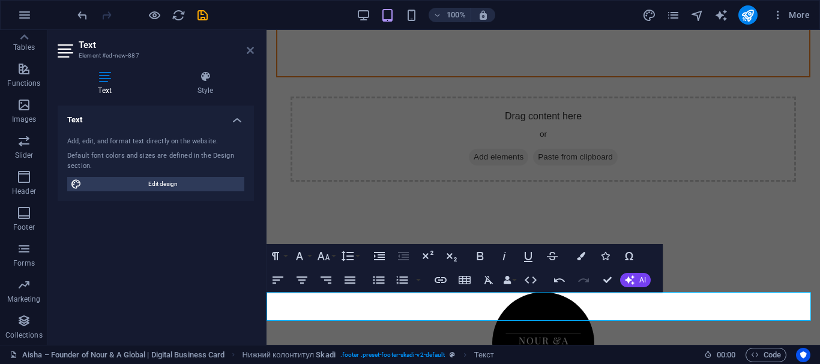
click at [249, 48] on icon at bounding box center [250, 51] width 7 height 10
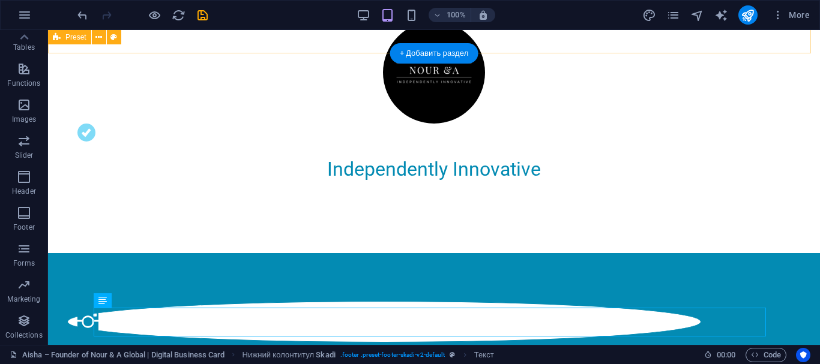
scroll to position [821, 0]
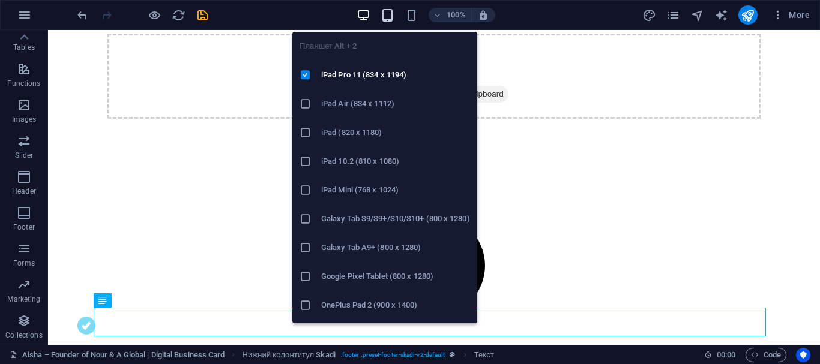
click at [391, 20] on icon "button" at bounding box center [388, 15] width 14 height 14
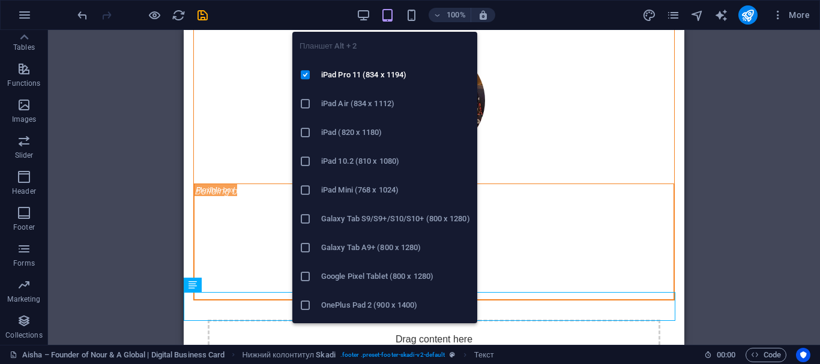
scroll to position [1058, 0]
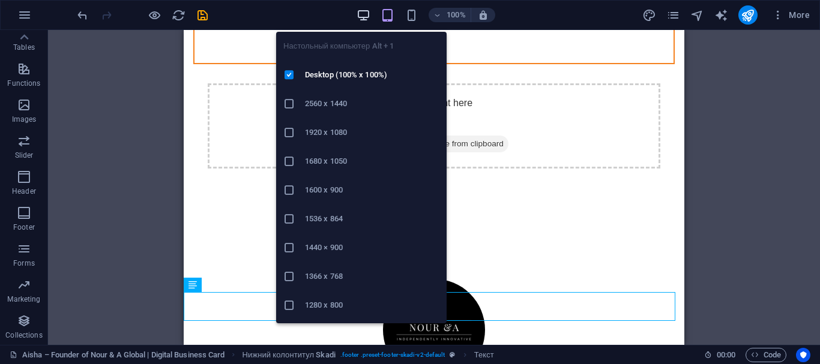
click at [361, 13] on icon "button" at bounding box center [364, 15] width 14 height 14
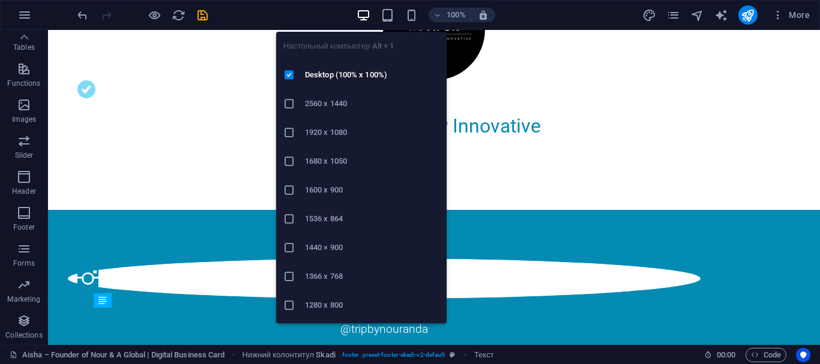
scroll to position [821, 0]
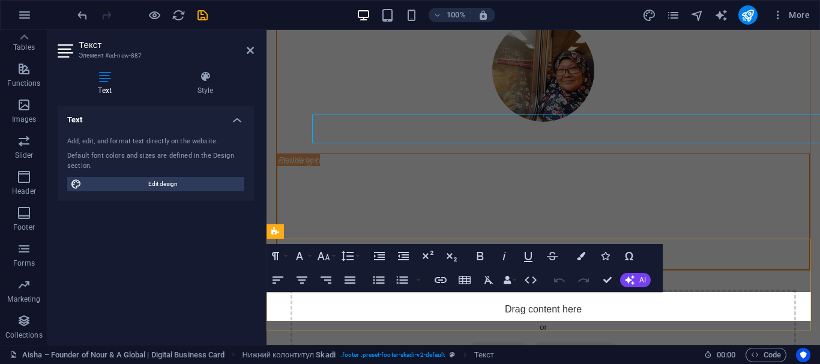
scroll to position [1014, 0]
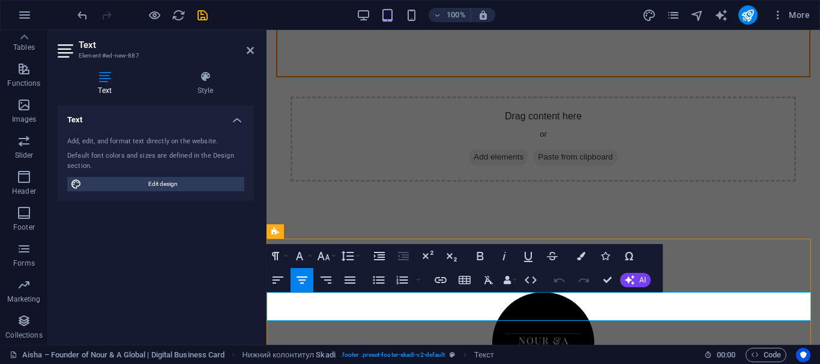
click at [170, 289] on div "Text Add, edit, and format text directly on the website. Default font colors an…" at bounding box center [156, 221] width 196 height 230
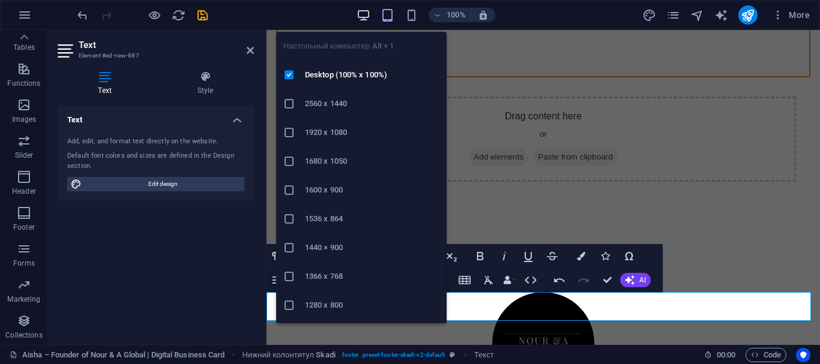
click at [362, 19] on icon "button" at bounding box center [364, 15] width 14 height 14
click at [362, 17] on icon "button" at bounding box center [364, 15] width 14 height 14
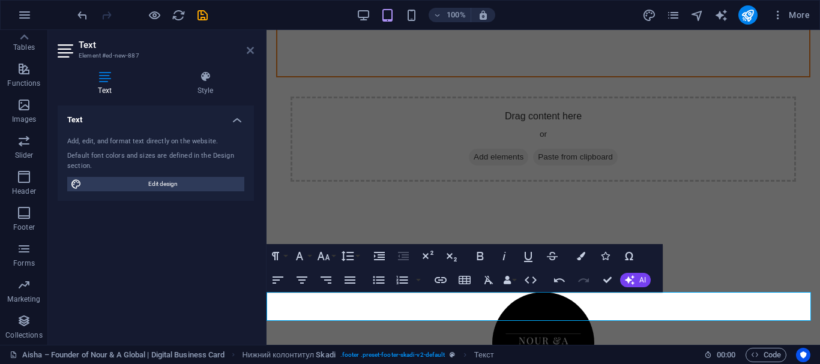
drag, startPoint x: 203, startPoint y: 23, endPoint x: 251, endPoint y: 53, distance: 56.6
click at [251, 53] on icon at bounding box center [250, 51] width 7 height 10
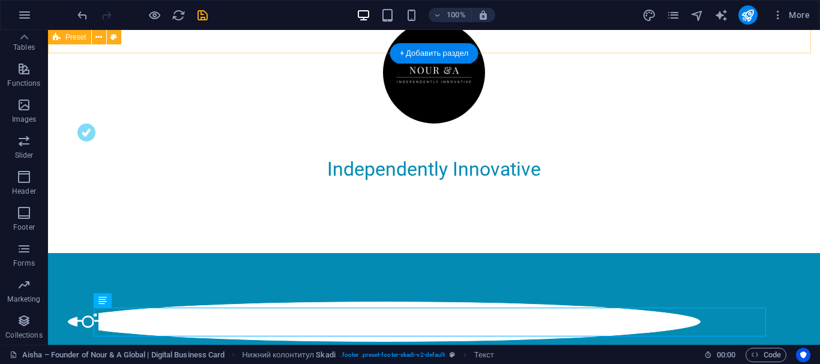
scroll to position [821, 0]
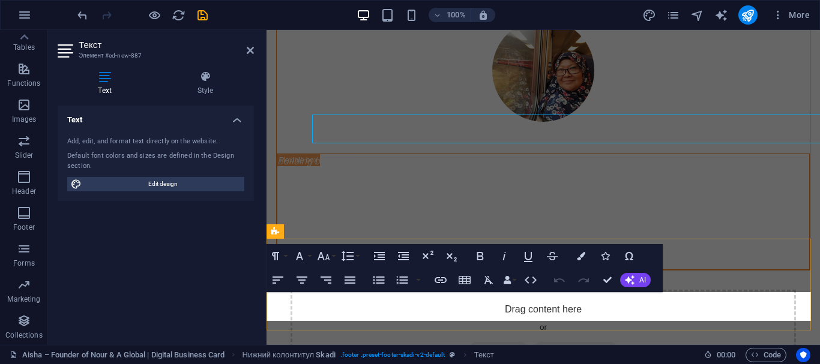
scroll to position [1014, 0]
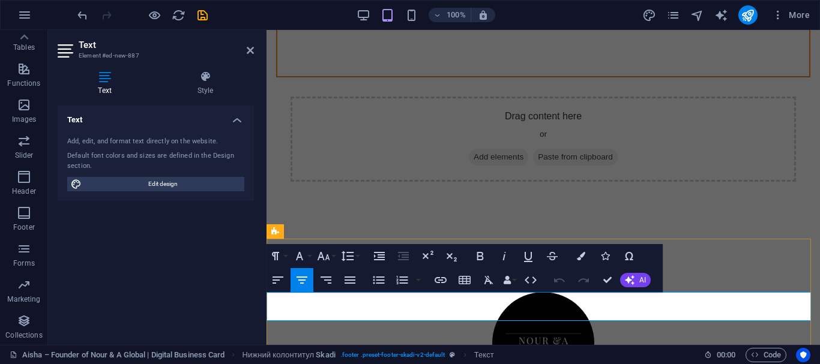
drag, startPoint x: 145, startPoint y: 267, endPoint x: 154, endPoint y: 307, distance: 41.2
click at [154, 307] on div "Text Add, edit, and format text directly on the website. Default font colors an…" at bounding box center [156, 221] width 196 height 230
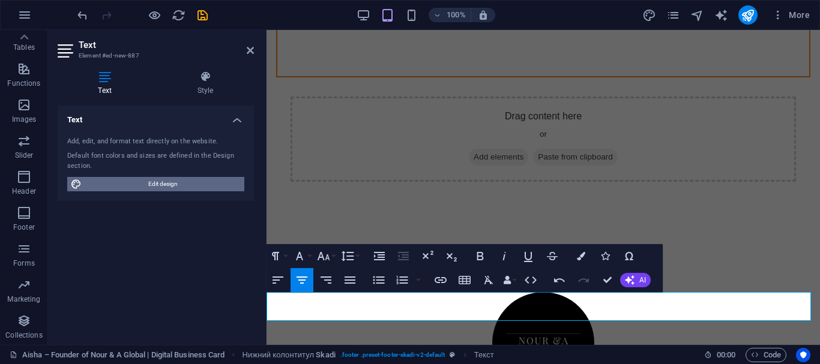
click at [224, 187] on span "Edit design" at bounding box center [162, 184] width 155 height 14
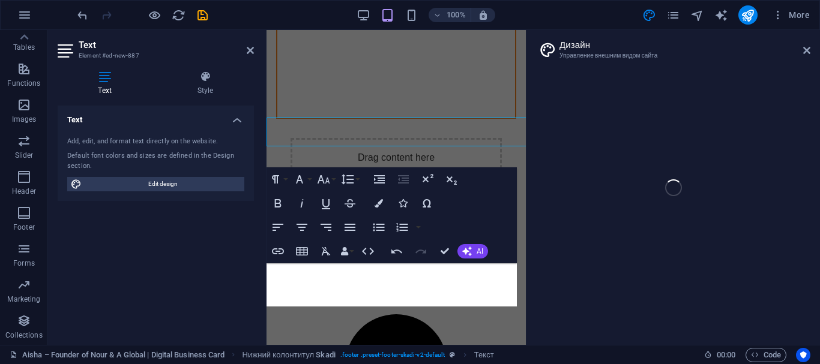
select select "px"
select select "300"
select select "px"
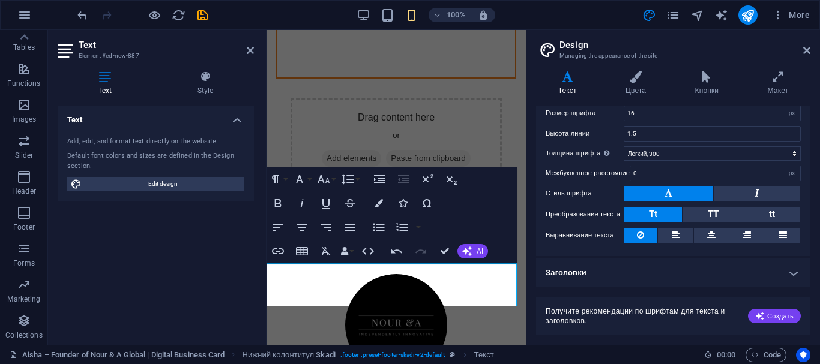
scroll to position [0, 0]
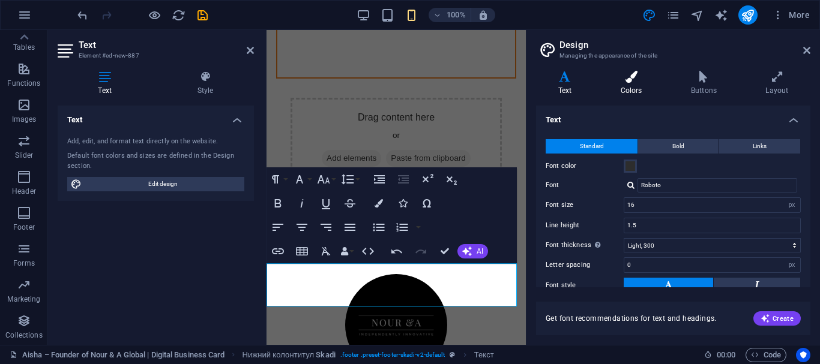
click at [626, 85] on h4 "Colors" at bounding box center [633, 83] width 70 height 25
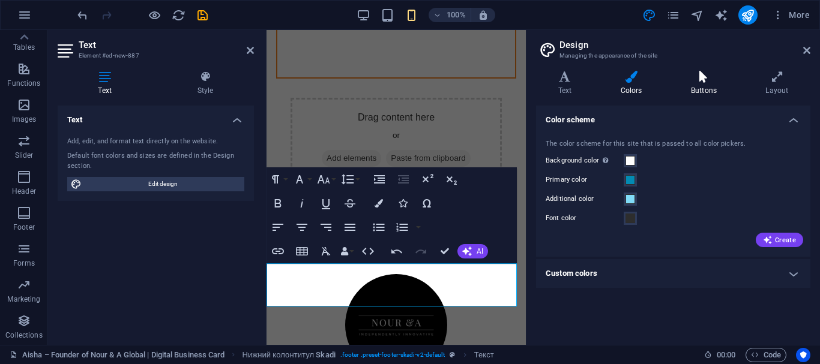
click at [693, 84] on h4 "Buttons" at bounding box center [706, 83] width 74 height 25
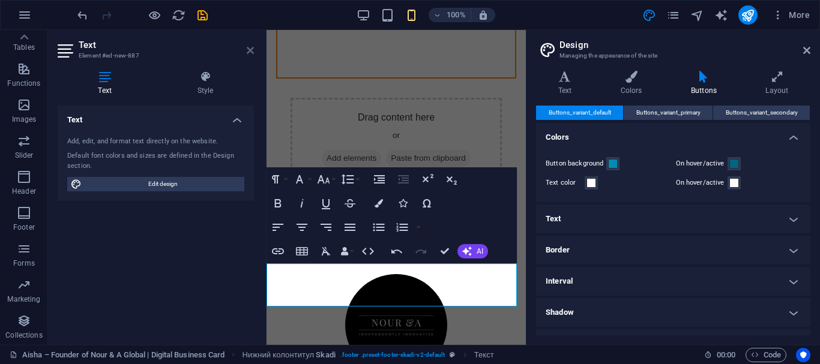
click at [253, 50] on icon at bounding box center [250, 51] width 7 height 10
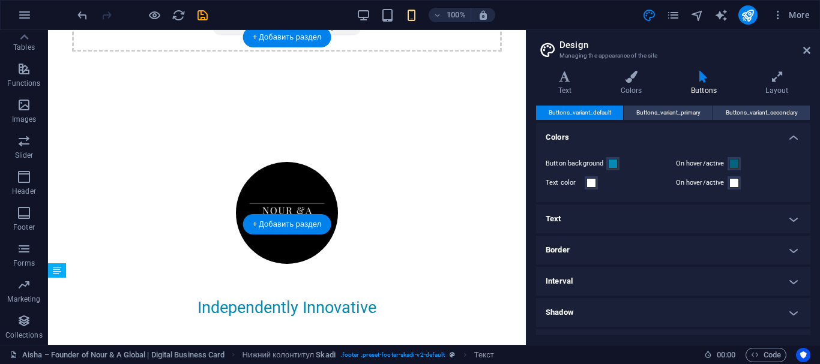
scroll to position [1072, 0]
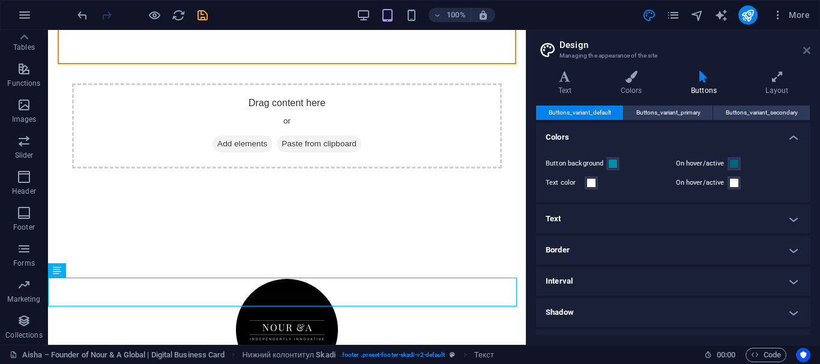
click at [809, 48] on icon at bounding box center [806, 51] width 7 height 10
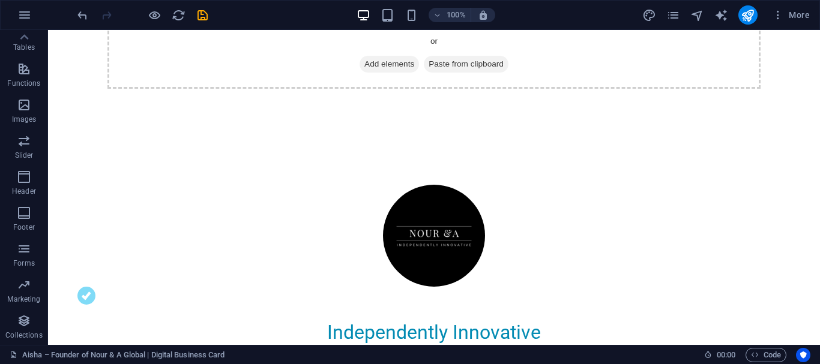
scroll to position [594, 0]
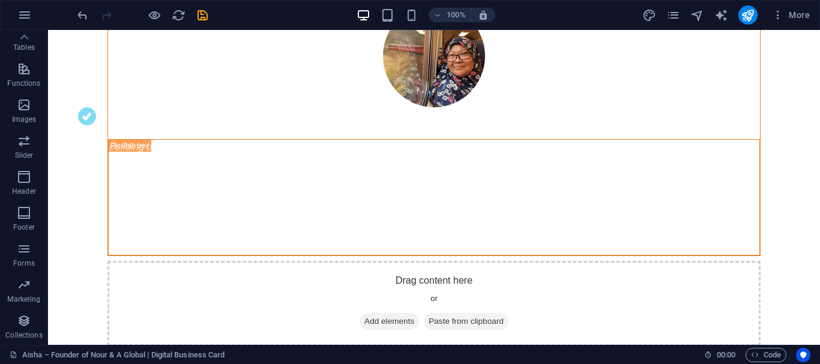
drag, startPoint x: 813, startPoint y: 224, endPoint x: 813, endPoint y: 218, distance: 6.0
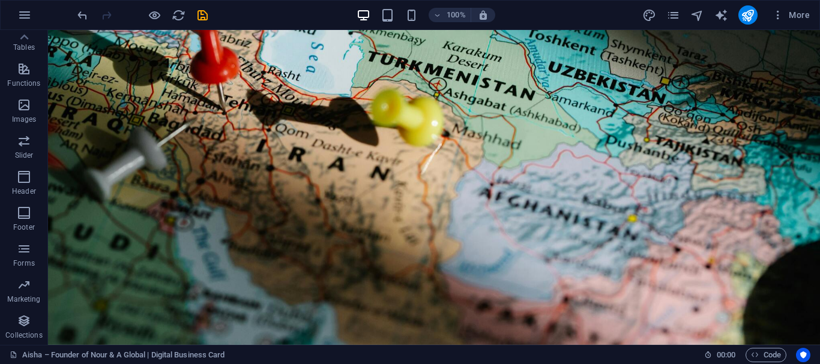
scroll to position [64, 0]
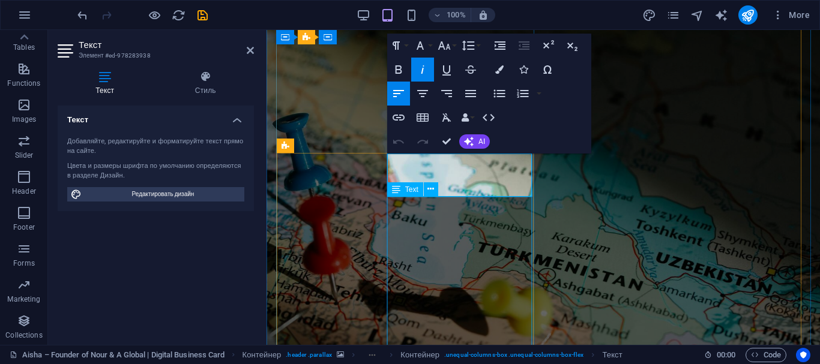
scroll to position [215, 0]
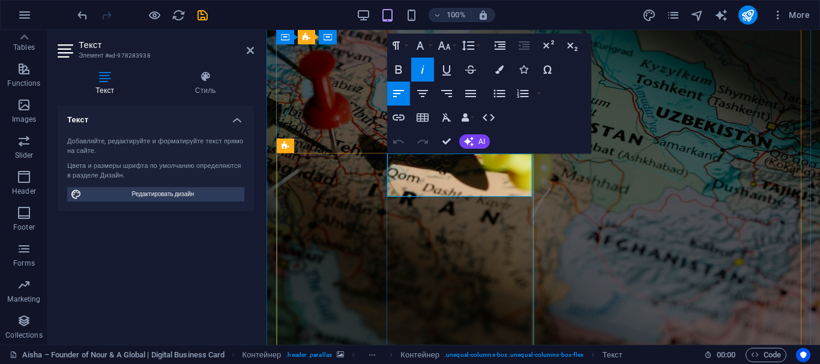
drag, startPoint x: 390, startPoint y: 310, endPoint x: 522, endPoint y: 187, distance: 180.5
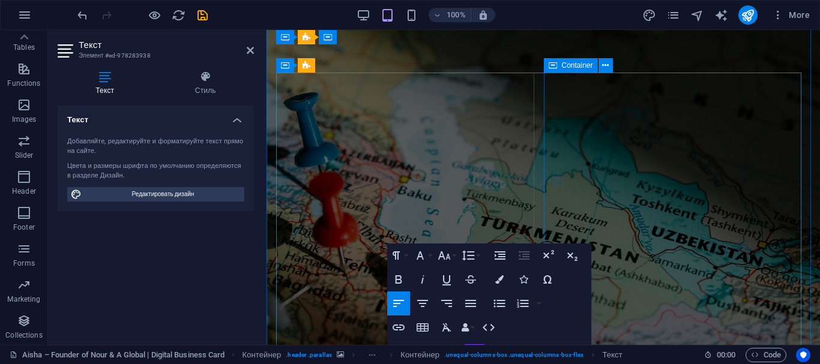
scroll to position [5, 0]
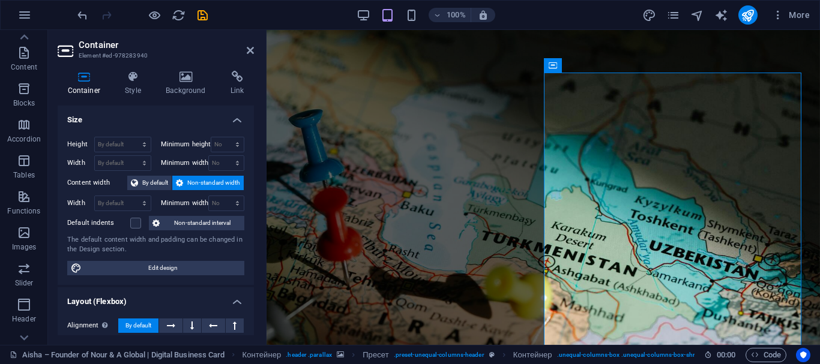
scroll to position [0, 0]
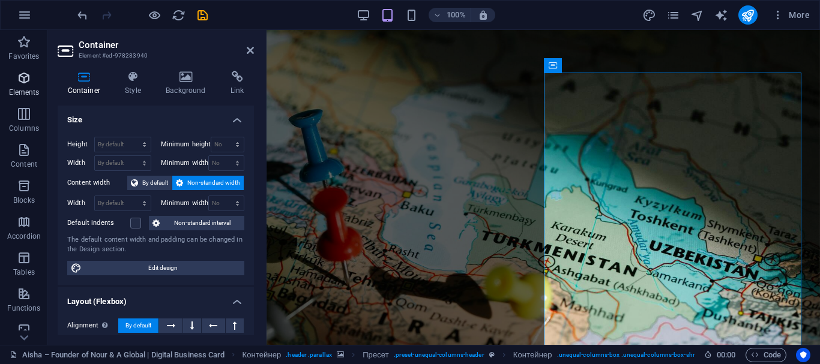
click at [16, 89] on font "Elements" at bounding box center [24, 92] width 31 height 8
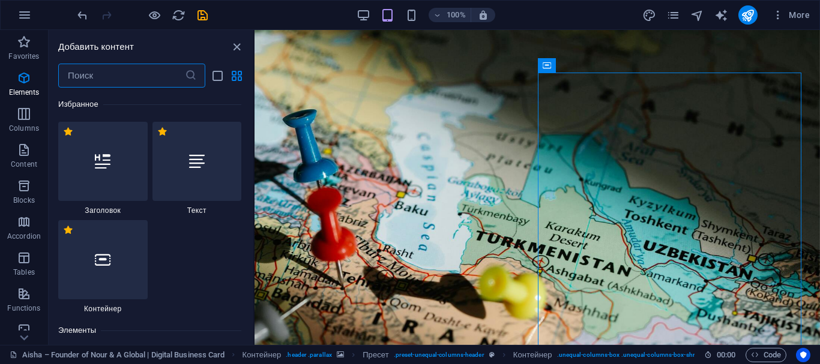
scroll to position [226, 0]
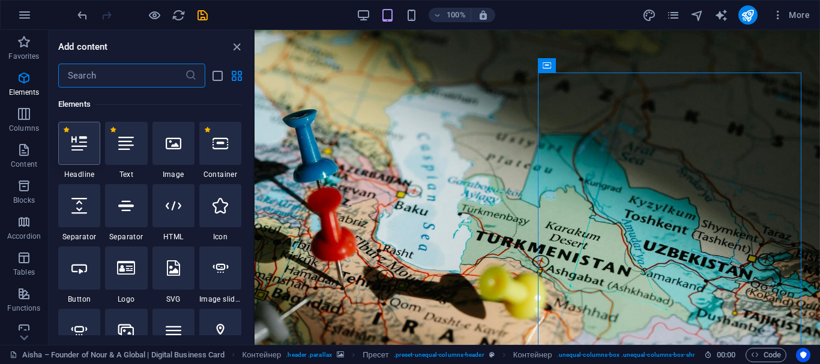
click at [67, 156] on div at bounding box center [79, 143] width 42 height 43
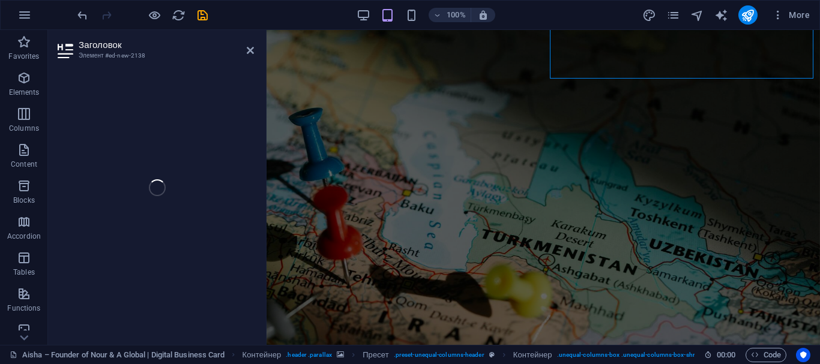
scroll to position [0, 0]
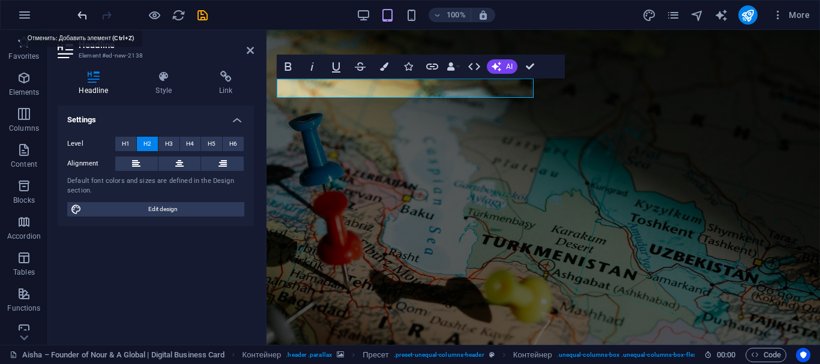
click at [84, 17] on icon "undo" at bounding box center [83, 15] width 14 height 14
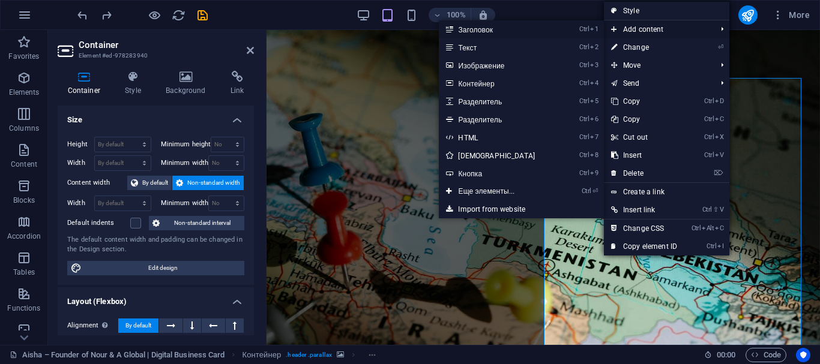
click at [494, 32] on link "Ctrl 1 Заголовок" at bounding box center [499, 29] width 120 height 18
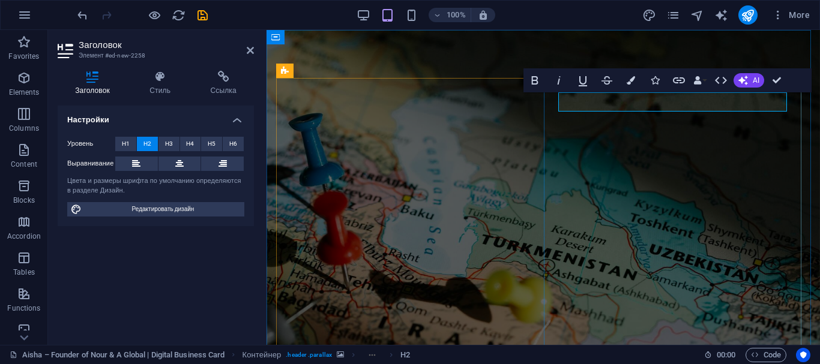
drag, startPoint x: 655, startPoint y: 107, endPoint x: 697, endPoint y: 103, distance: 41.6
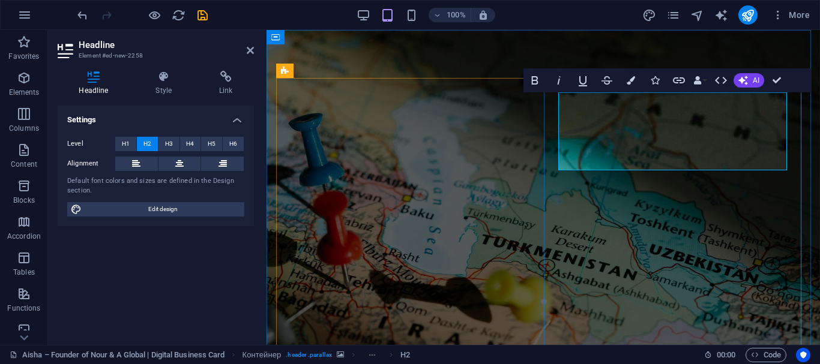
drag, startPoint x: 624, startPoint y: 101, endPoint x: 560, endPoint y: 105, distance: 63.8
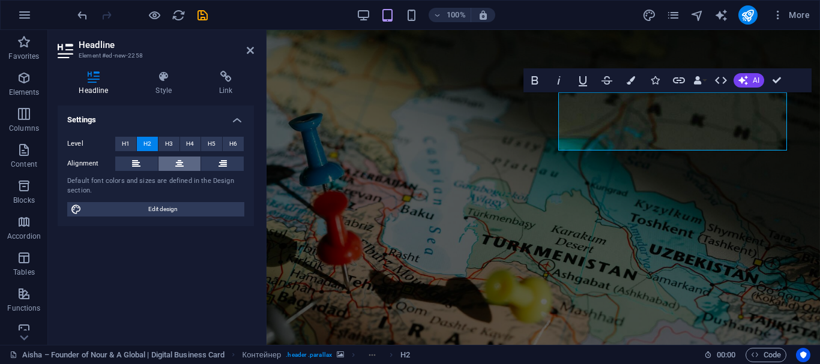
click at [176, 161] on icon at bounding box center [179, 164] width 8 height 14
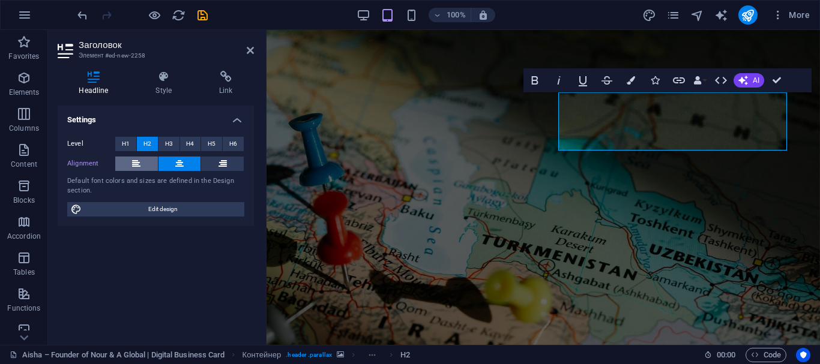
click at [137, 169] on icon at bounding box center [136, 164] width 8 height 14
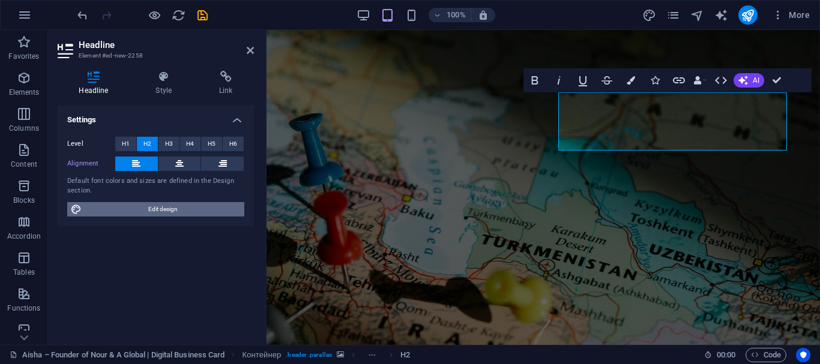
click at [187, 206] on span "Edit design" at bounding box center [162, 209] width 155 height 14
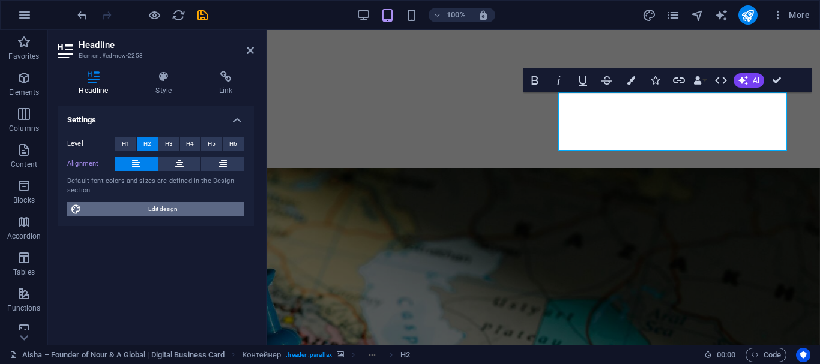
select select "px"
select select "300"
select select "px"
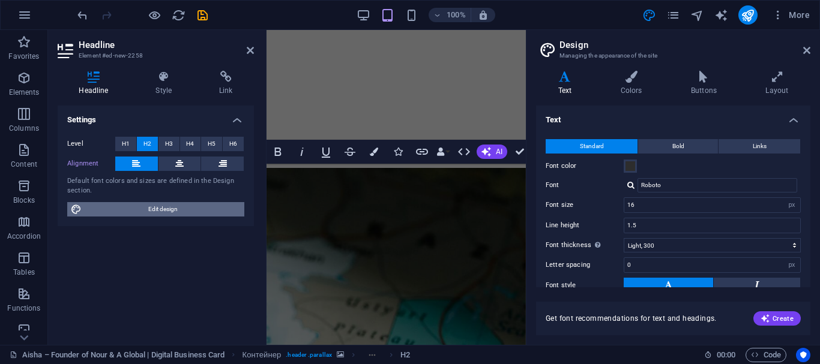
scroll to position [460, 0]
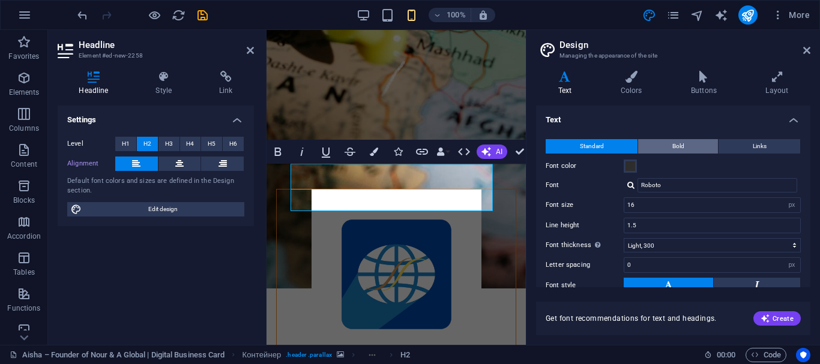
click at [693, 147] on button "Bold" at bounding box center [678, 146] width 80 height 14
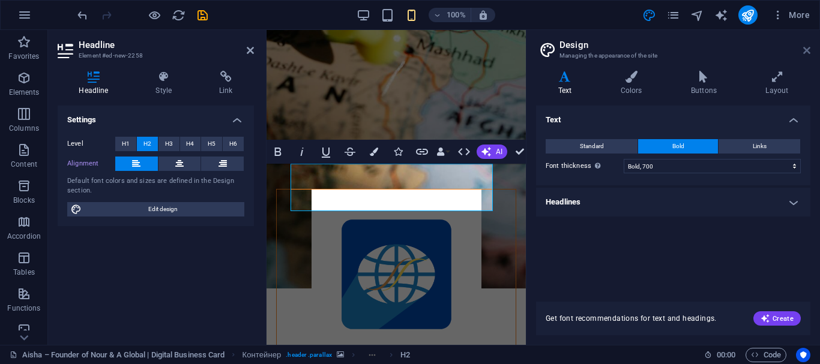
click at [809, 53] on icon at bounding box center [806, 51] width 7 height 10
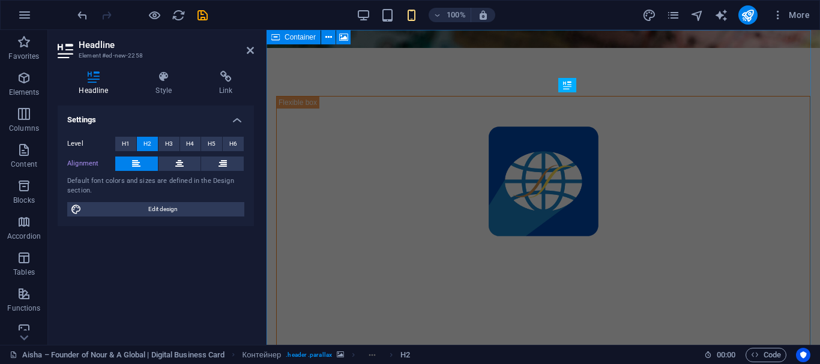
scroll to position [0, 0]
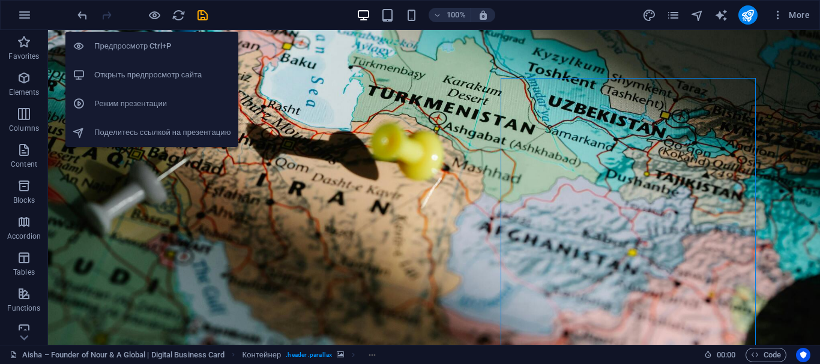
drag, startPoint x: 158, startPoint y: 17, endPoint x: 167, endPoint y: 0, distance: 18.8
click at [157, 16] on icon "button" at bounding box center [155, 15] width 14 height 14
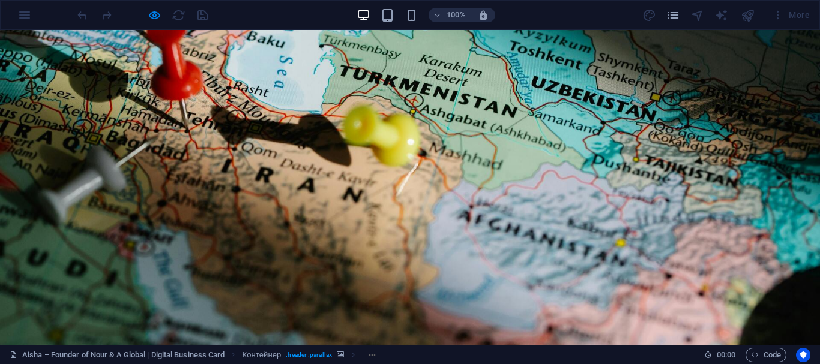
drag, startPoint x: 819, startPoint y: 68, endPoint x: 813, endPoint y: 57, distance: 12.7
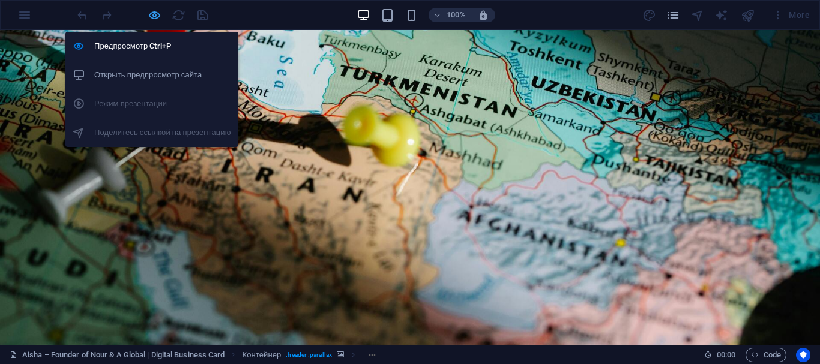
click at [153, 17] on icon "button" at bounding box center [155, 15] width 14 height 14
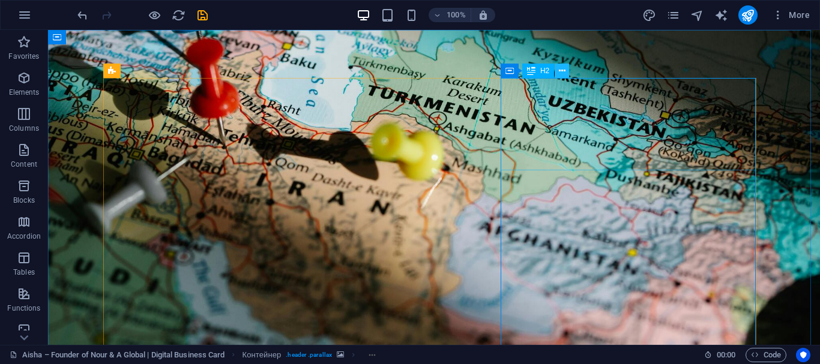
click at [559, 74] on icon at bounding box center [562, 71] width 7 height 13
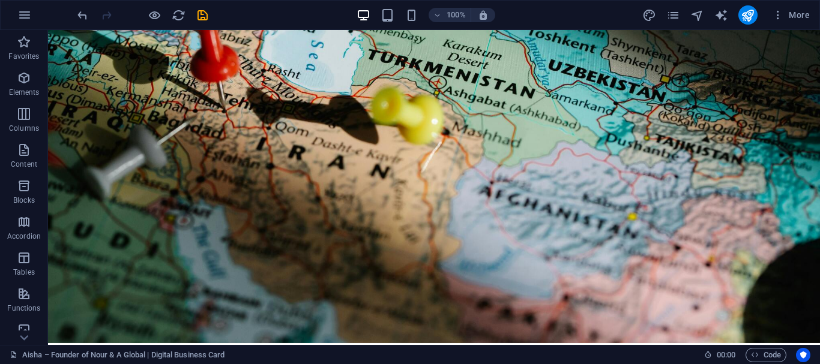
scroll to position [42, 0]
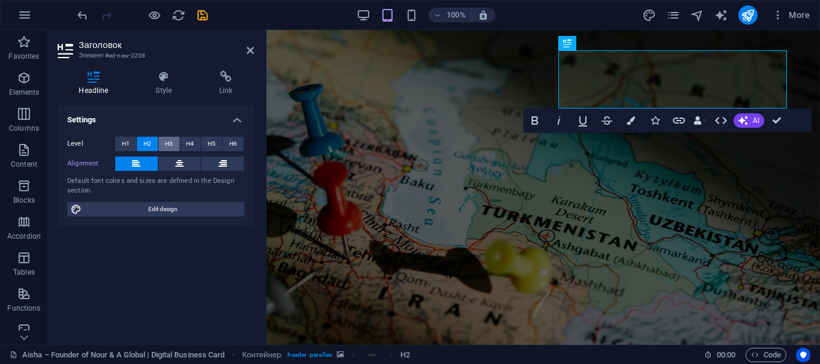
click at [167, 140] on font "H3" at bounding box center [169, 143] width 8 height 7
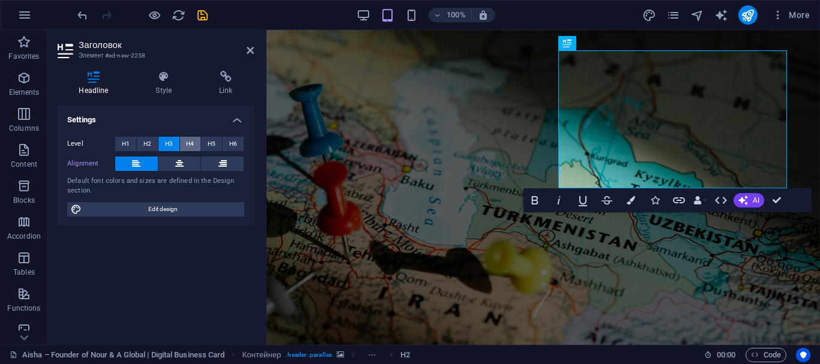
click at [188, 142] on font "H4" at bounding box center [190, 143] width 8 height 7
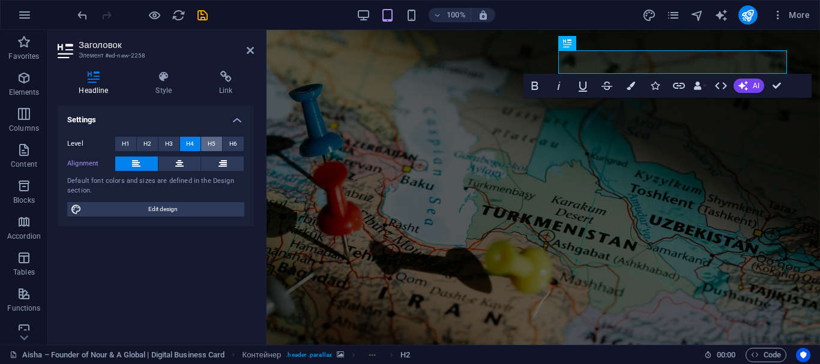
click at [212, 146] on font "H5" at bounding box center [212, 143] width 8 height 7
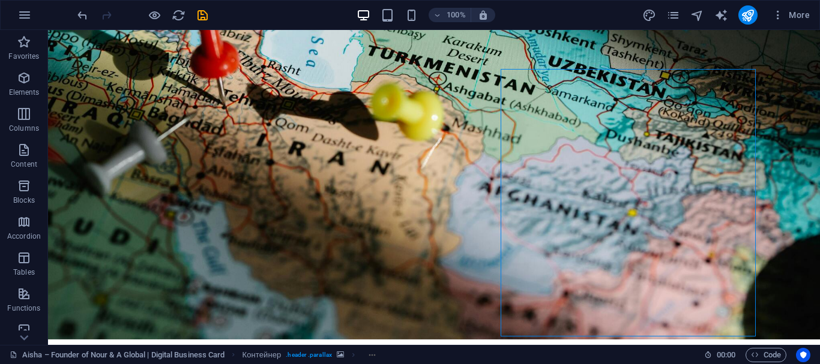
scroll to position [7, 0]
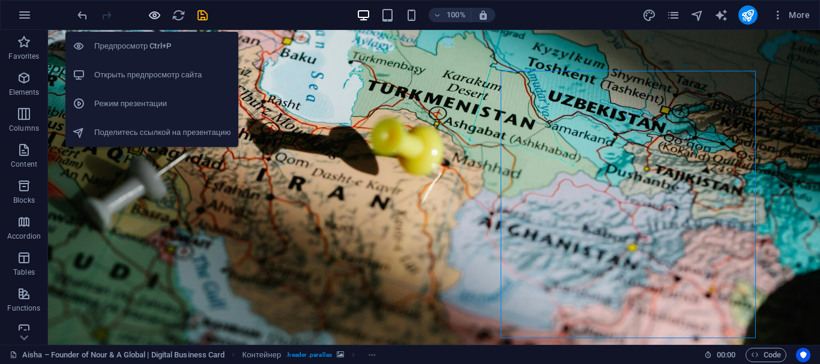
click at [157, 16] on icon "button" at bounding box center [155, 15] width 14 height 14
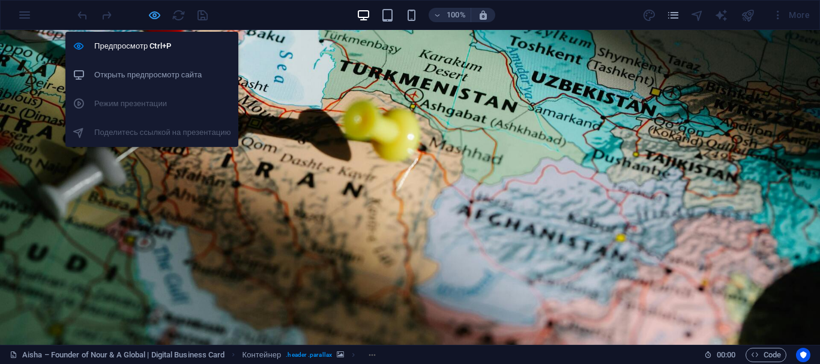
click at [151, 13] on icon "button" at bounding box center [155, 15] width 14 height 14
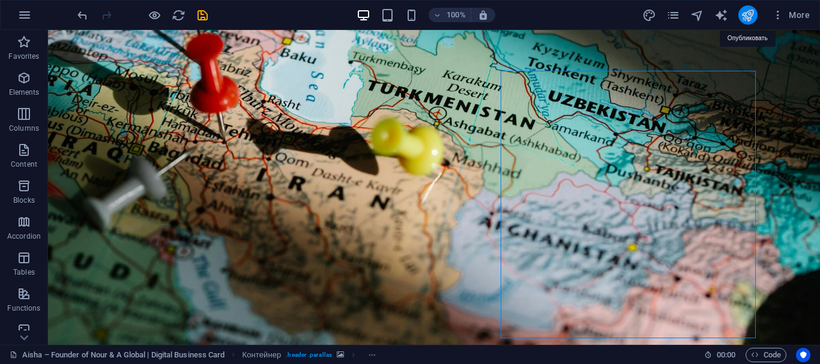
click at [749, 17] on icon "publish" at bounding box center [748, 15] width 14 height 14
